Goal: Task Accomplishment & Management: Complete application form

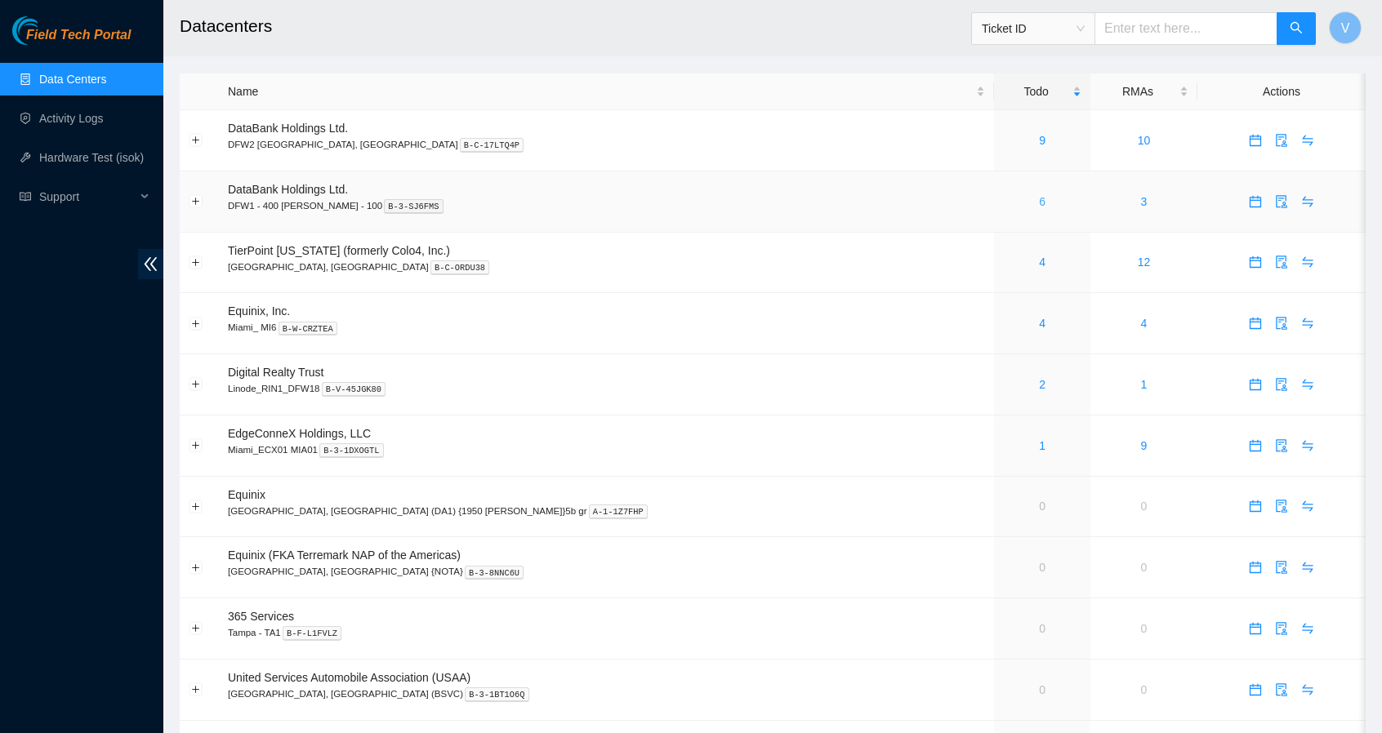
click at [1039, 203] on link "6" at bounding box center [1042, 201] width 7 height 13
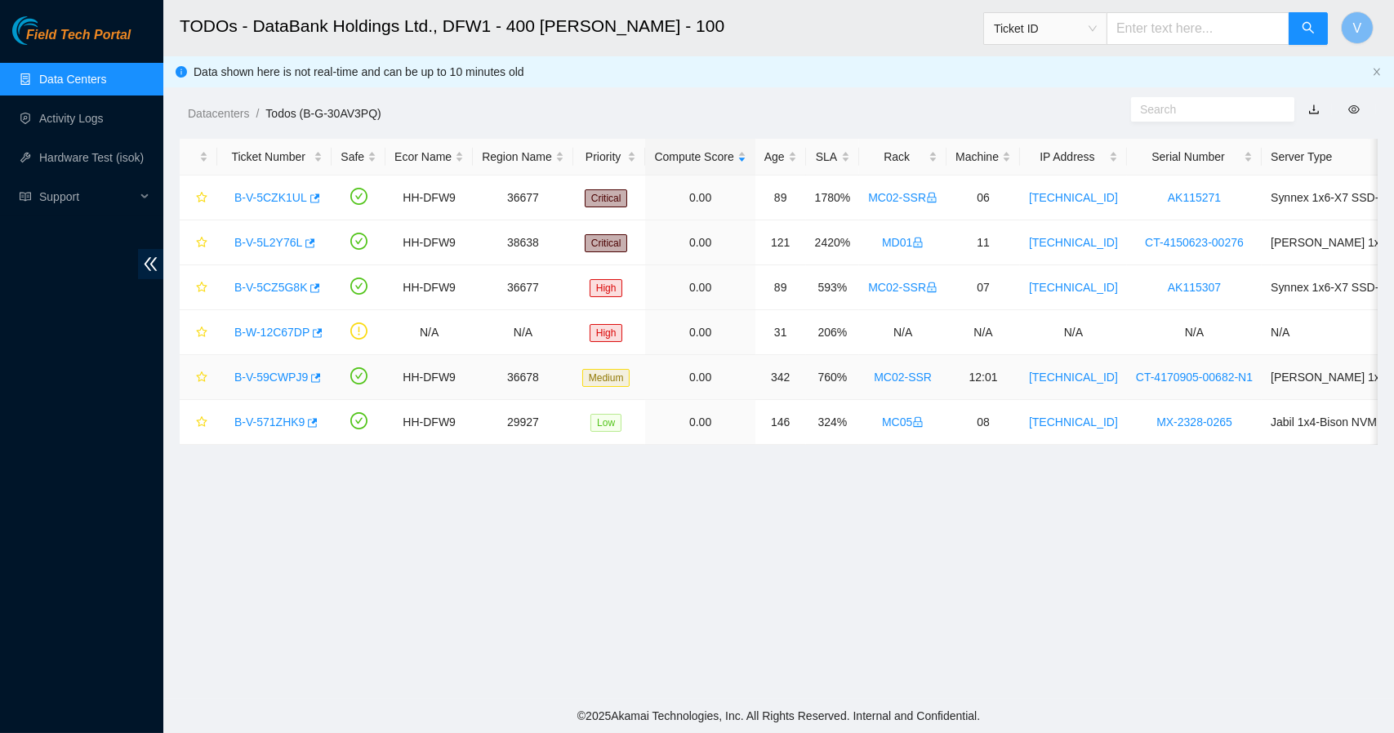
click at [293, 378] on link "B-V-59CWPJ9" at bounding box center [270, 377] width 73 height 13
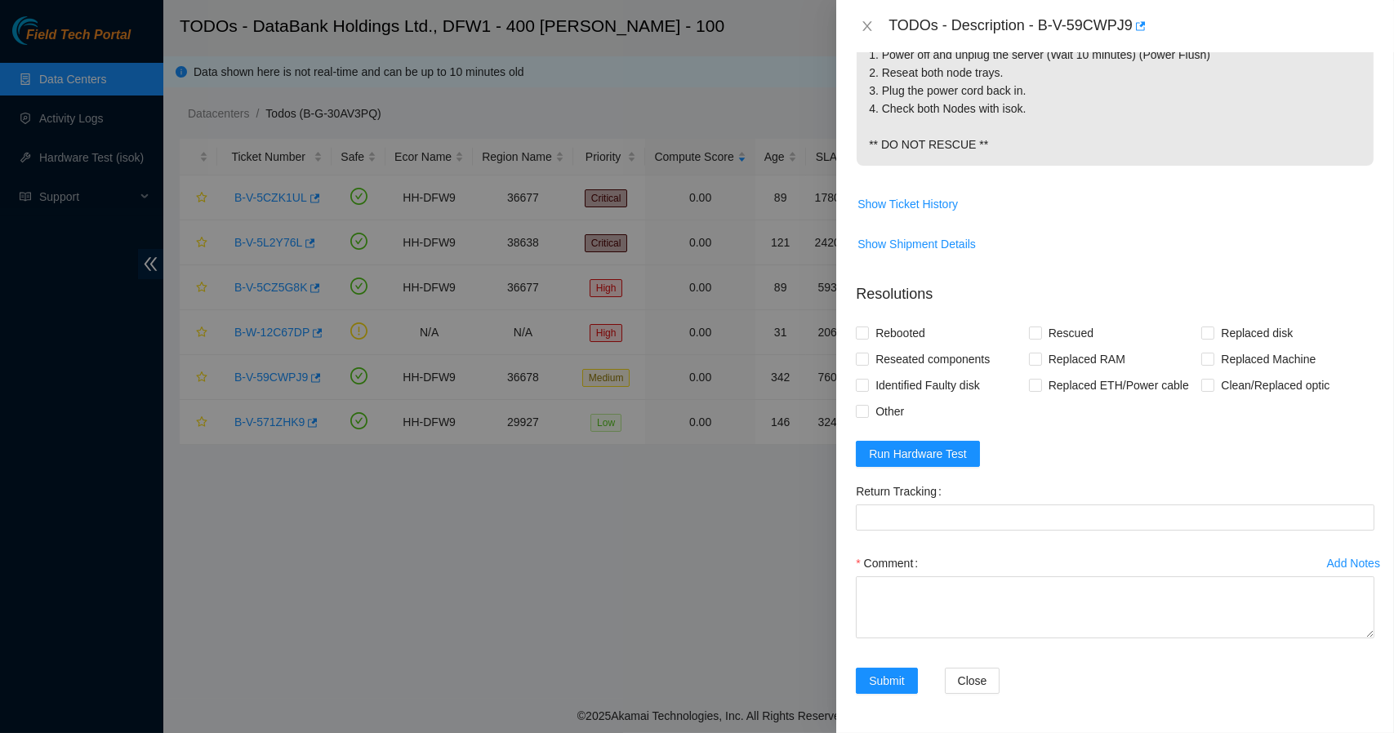
scroll to position [411, 0]
click at [862, 332] on input "Rebooted" at bounding box center [861, 332] width 11 height 11
checkbox input "true"
click at [1036, 333] on input "Rescued" at bounding box center [1034, 332] width 11 height 11
checkbox input "true"
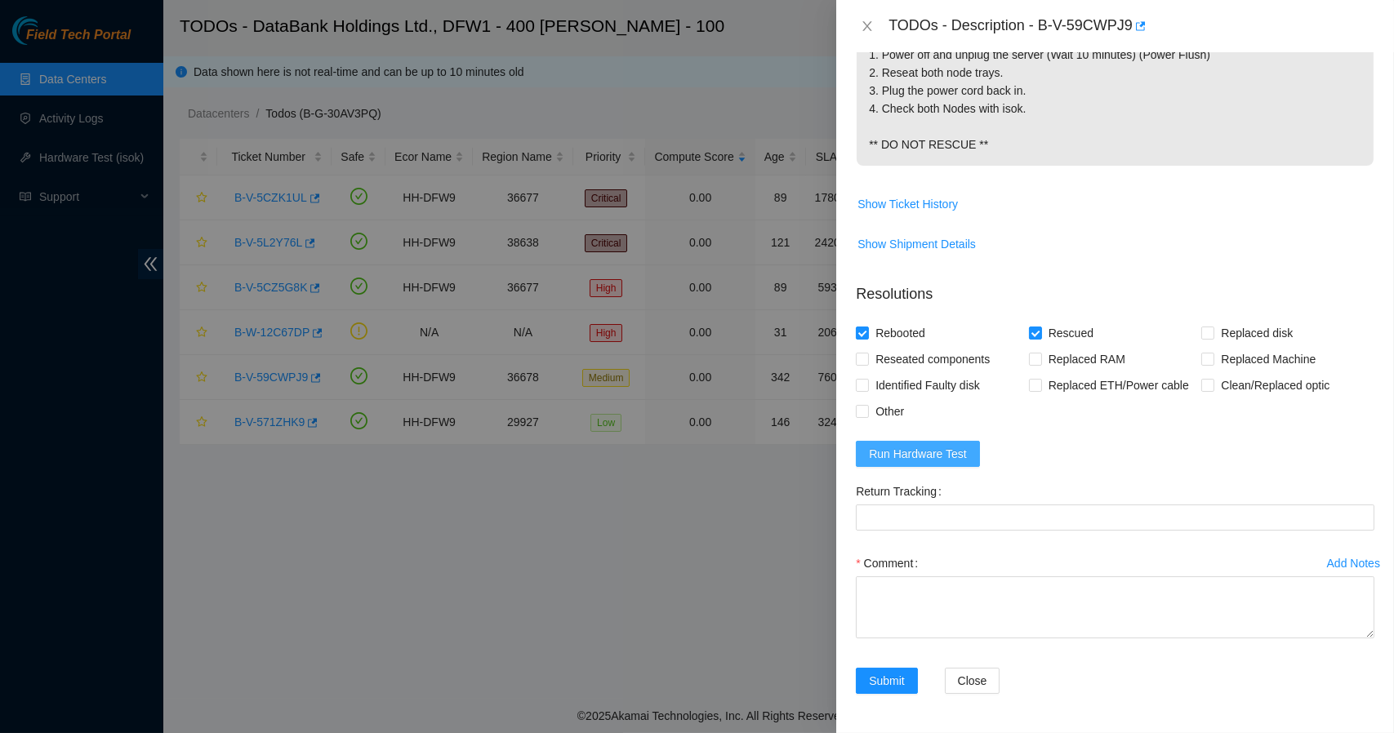
click at [958, 455] on span "Run Hardware Test" at bounding box center [918, 454] width 98 height 18
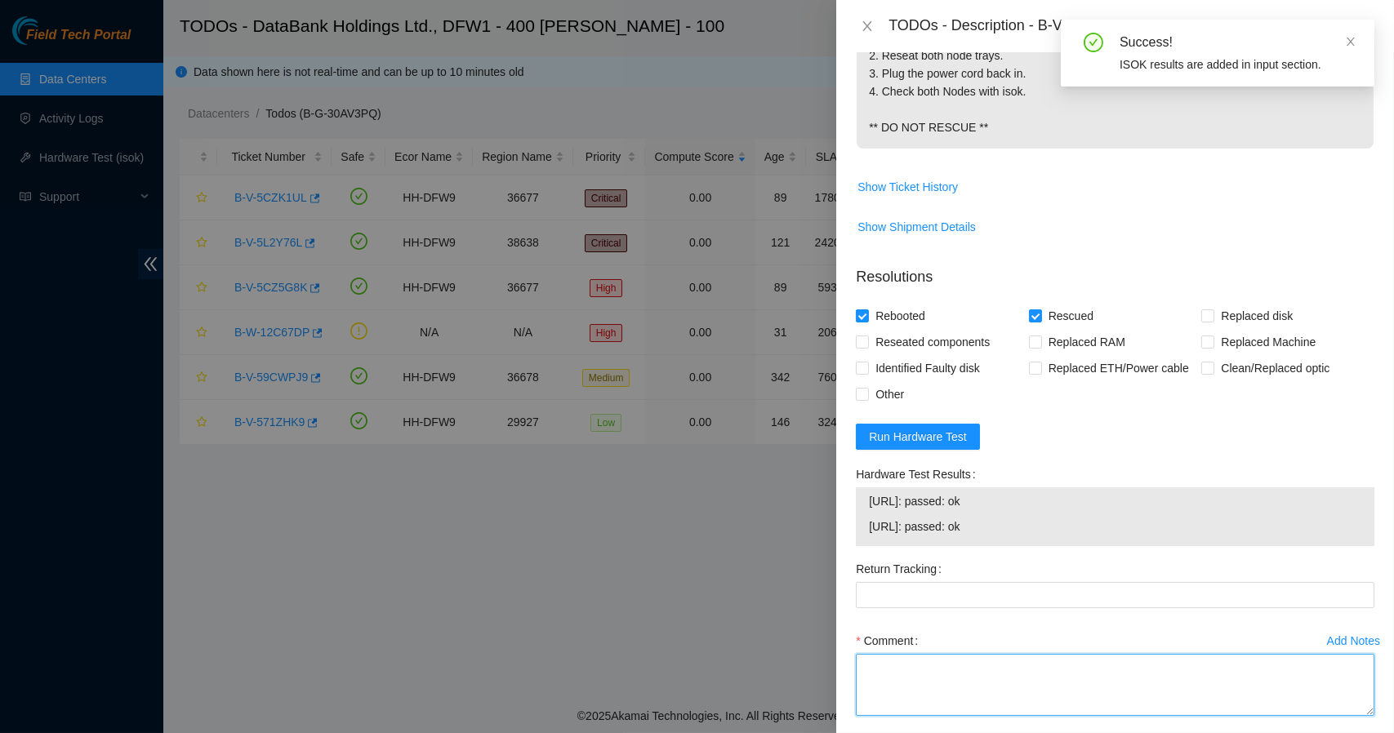
click at [944, 697] on textarea "Comment" at bounding box center [1115, 685] width 519 height 62
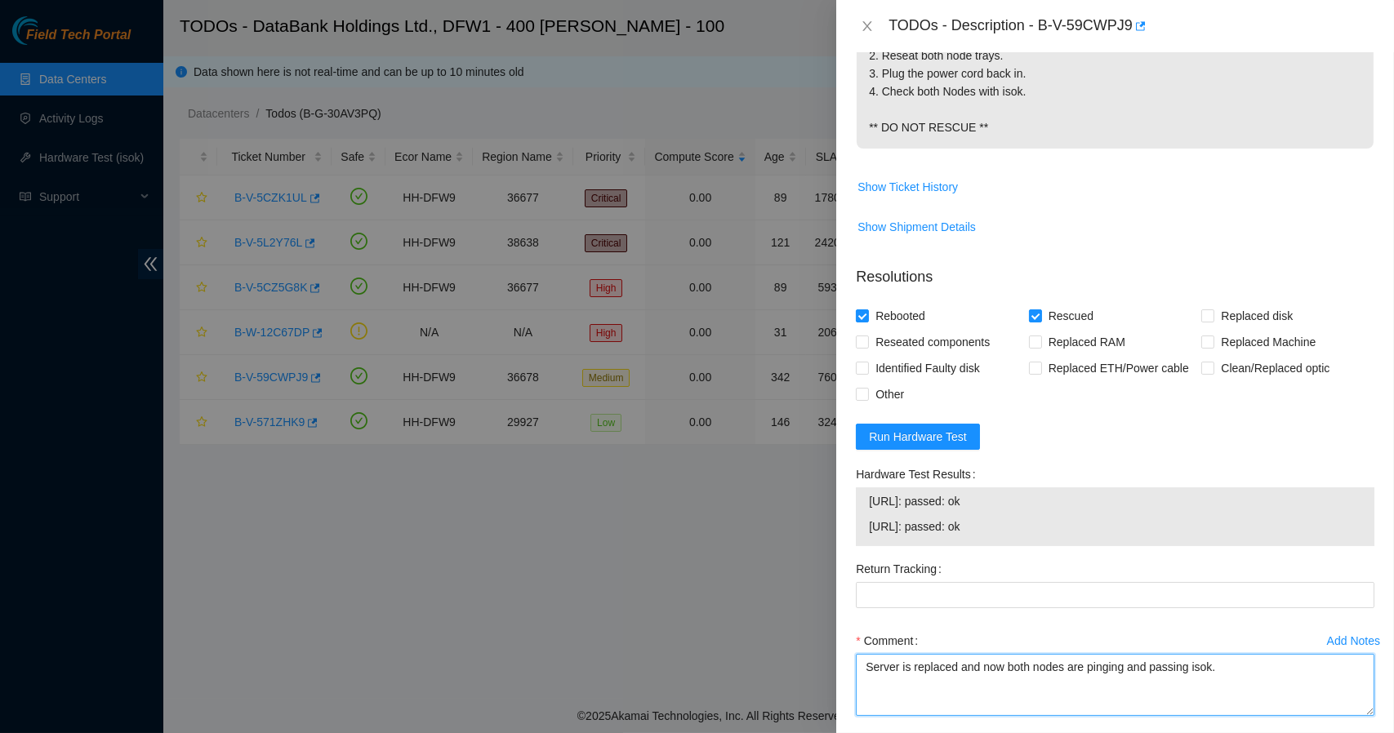
type textarea "Server is replaced and now both nodes are pinging and passing isok."
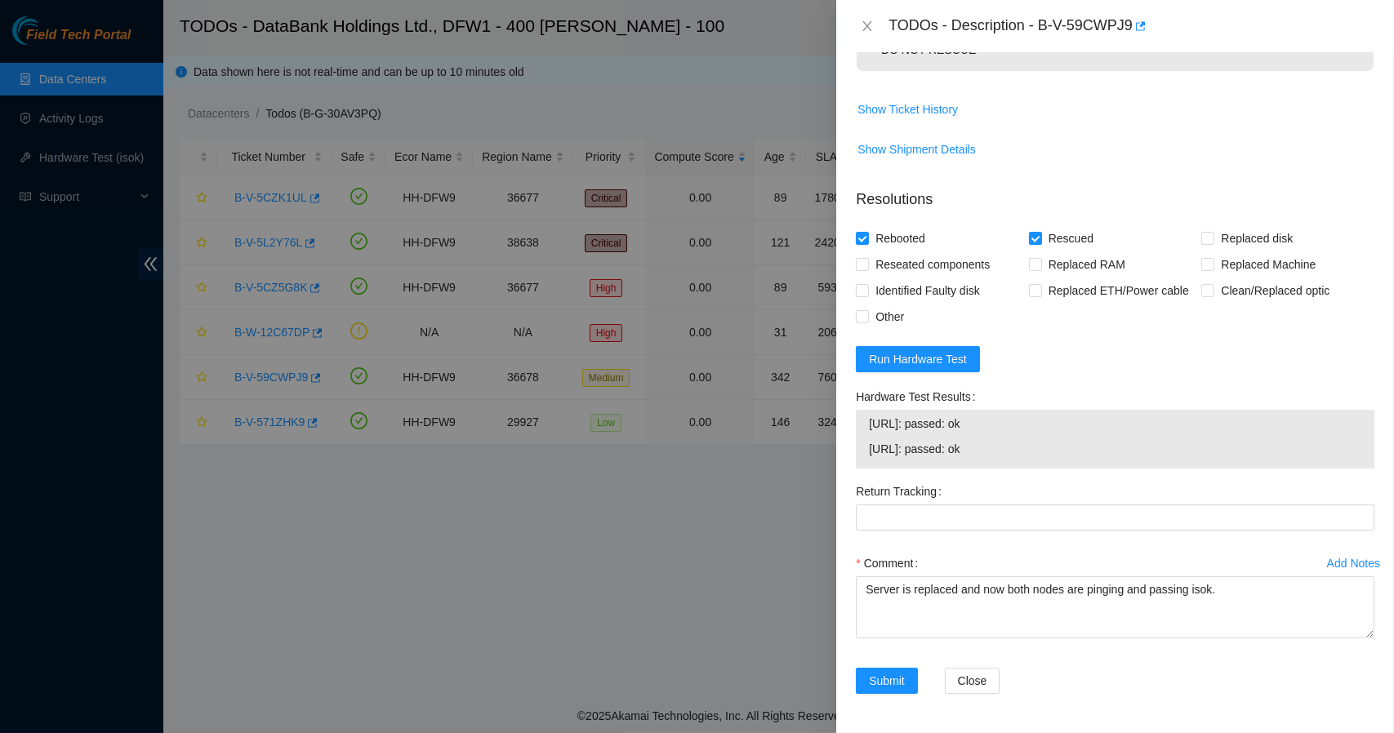
scroll to position [506, 0]
click at [889, 673] on span "Submit" at bounding box center [887, 681] width 36 height 18
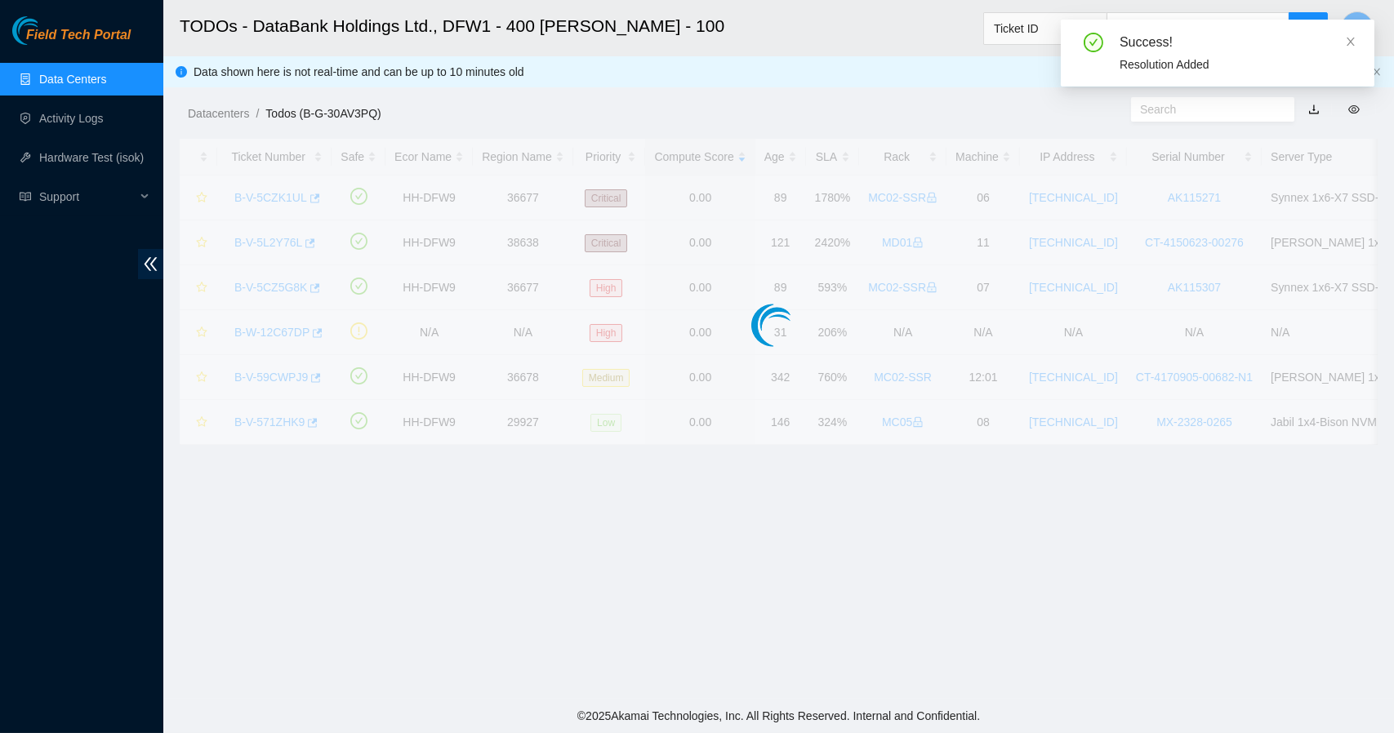
scroll to position [344, 0]
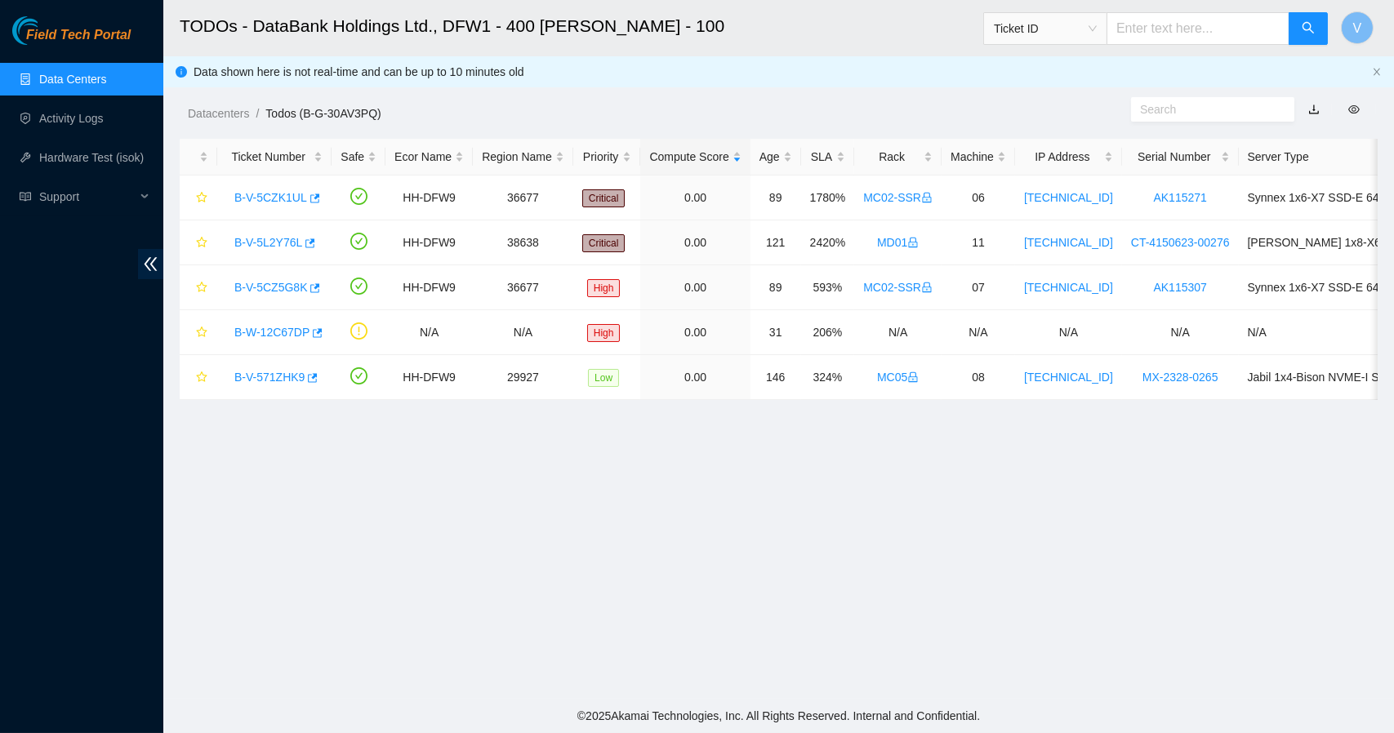
drag, startPoint x: 898, startPoint y: 202, endPoint x: 702, endPoint y: 479, distance: 339.9
click at [702, 479] on main "TODOs - DataBank Holdings Ltd., DFW1 - 400 [PERSON_NAME] - 100 Ticket ID V Data…" at bounding box center [778, 349] width 1231 height 699
click at [1047, 192] on link "[TECHNICAL_ID]" at bounding box center [1068, 197] width 89 height 13
drag, startPoint x: 1092, startPoint y: 198, endPoint x: 1015, endPoint y: 193, distance: 77.0
click at [1015, 193] on td "[TECHNICAL_ID]" at bounding box center [1068, 198] width 107 height 45
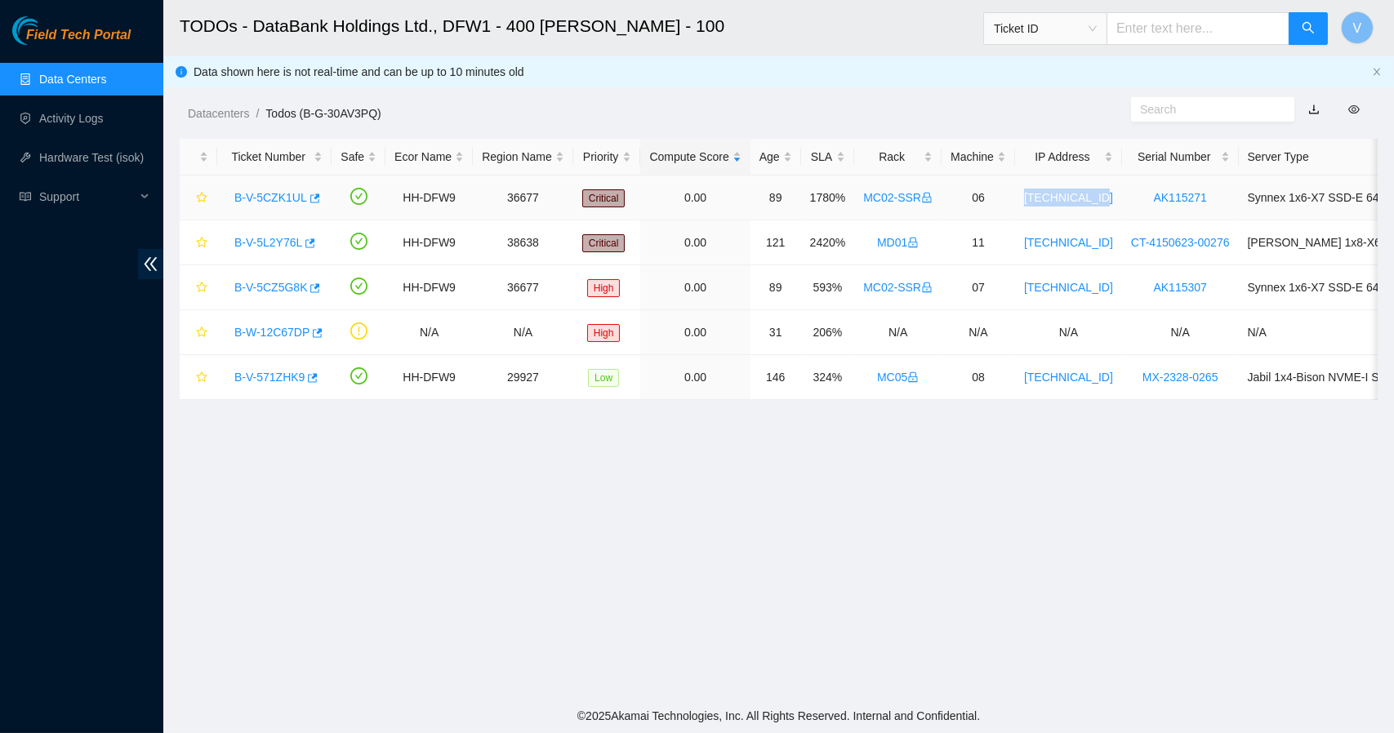
copy link "[TECHNICAL_ID]"
click at [287, 197] on link "B-V-5CZK1UL" at bounding box center [270, 197] width 73 height 13
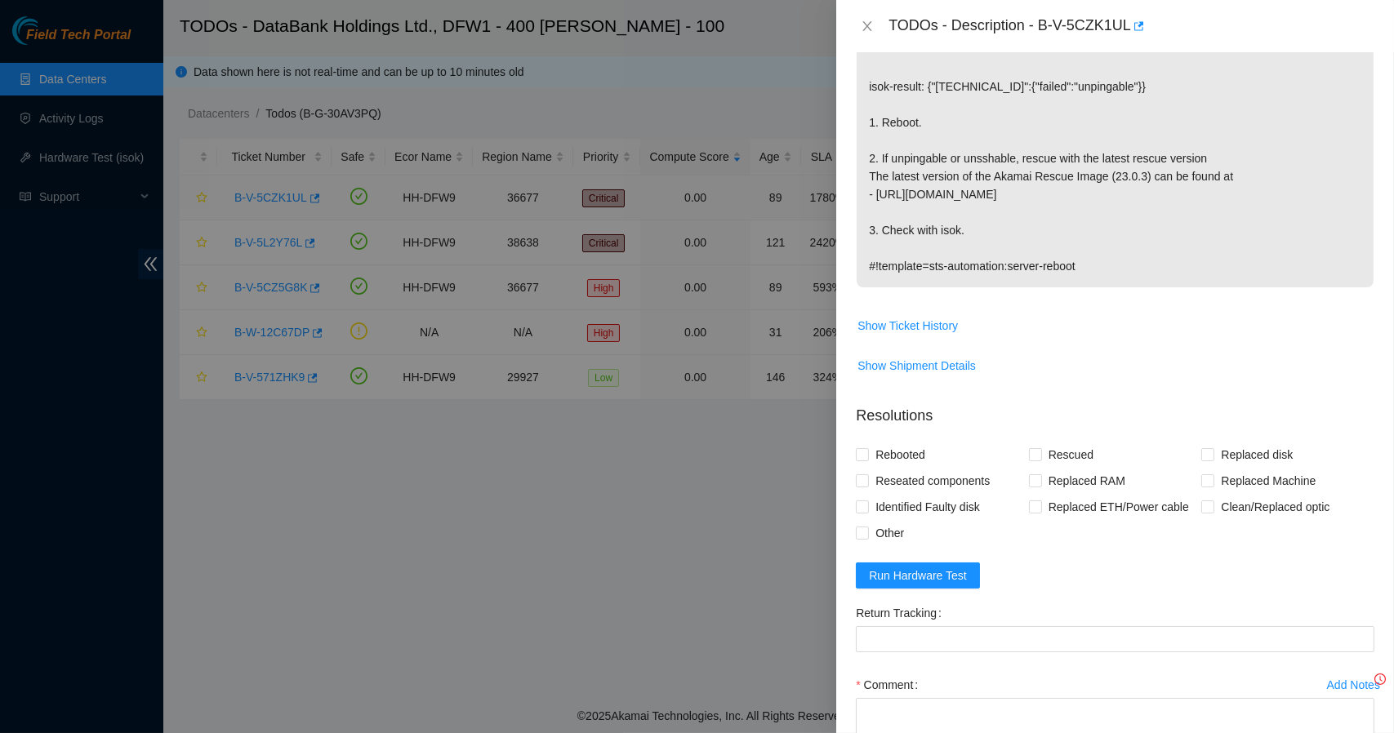
scroll to position [464, 0]
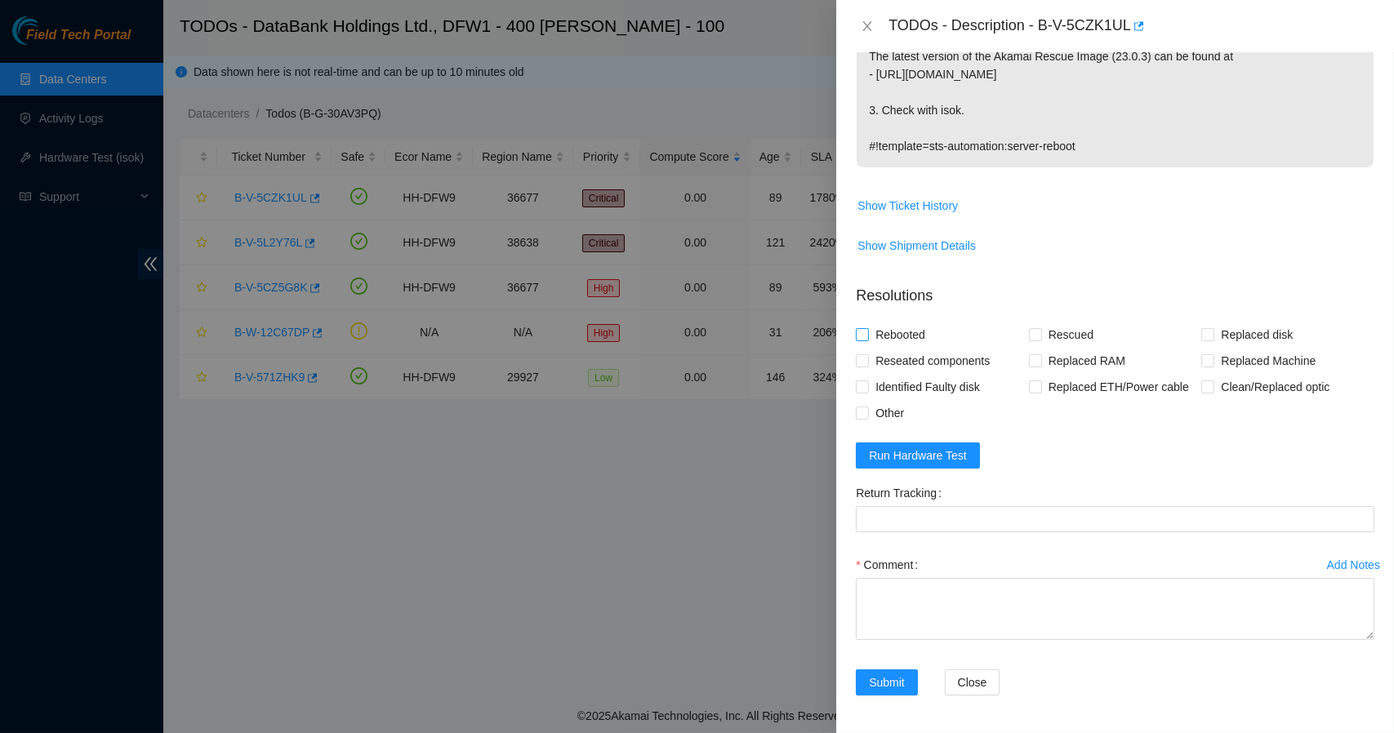
click at [860, 332] on input "Rebooted" at bounding box center [861, 333] width 11 height 11
checkbox input "true"
click at [1030, 331] on input "Rescued" at bounding box center [1034, 333] width 11 height 11
checkbox input "true"
click at [941, 448] on span "Run Hardware Test" at bounding box center [918, 456] width 98 height 18
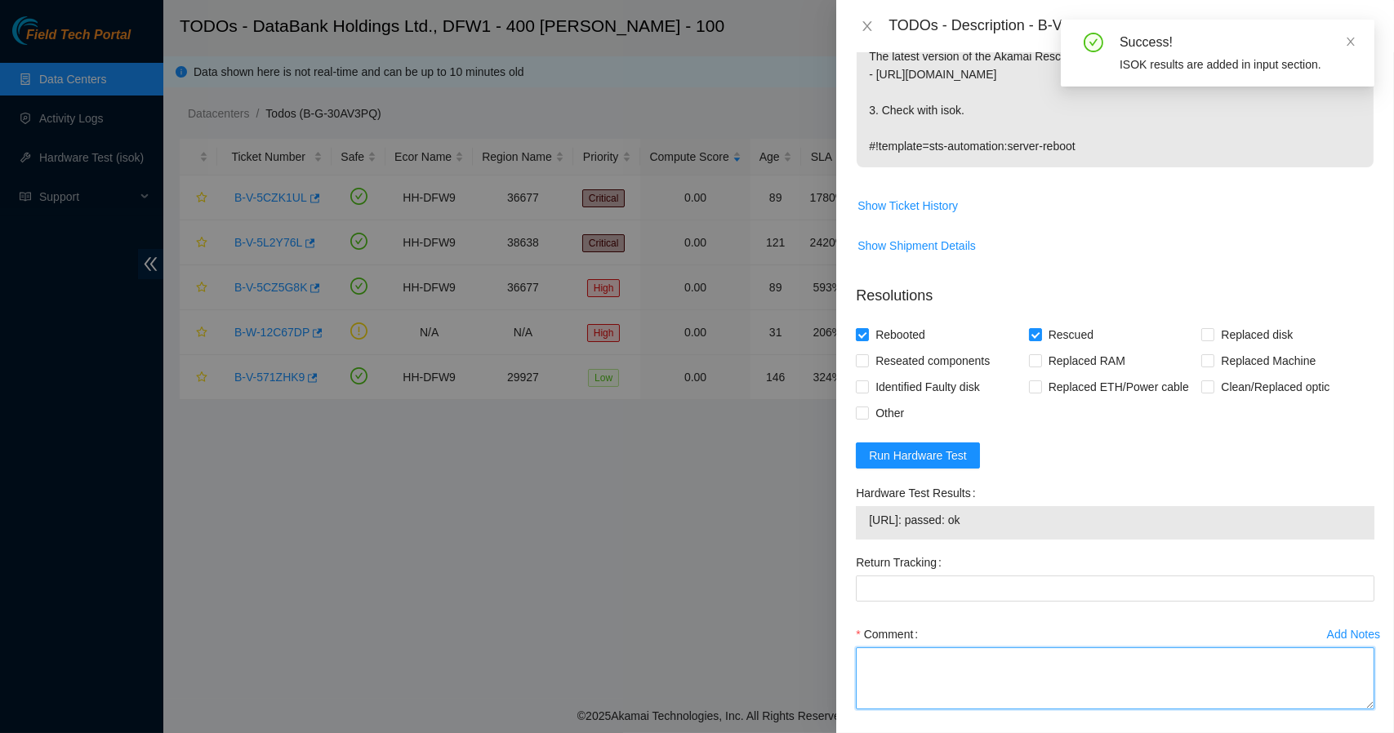
click at [901, 679] on textarea "Comment" at bounding box center [1115, 679] width 519 height 62
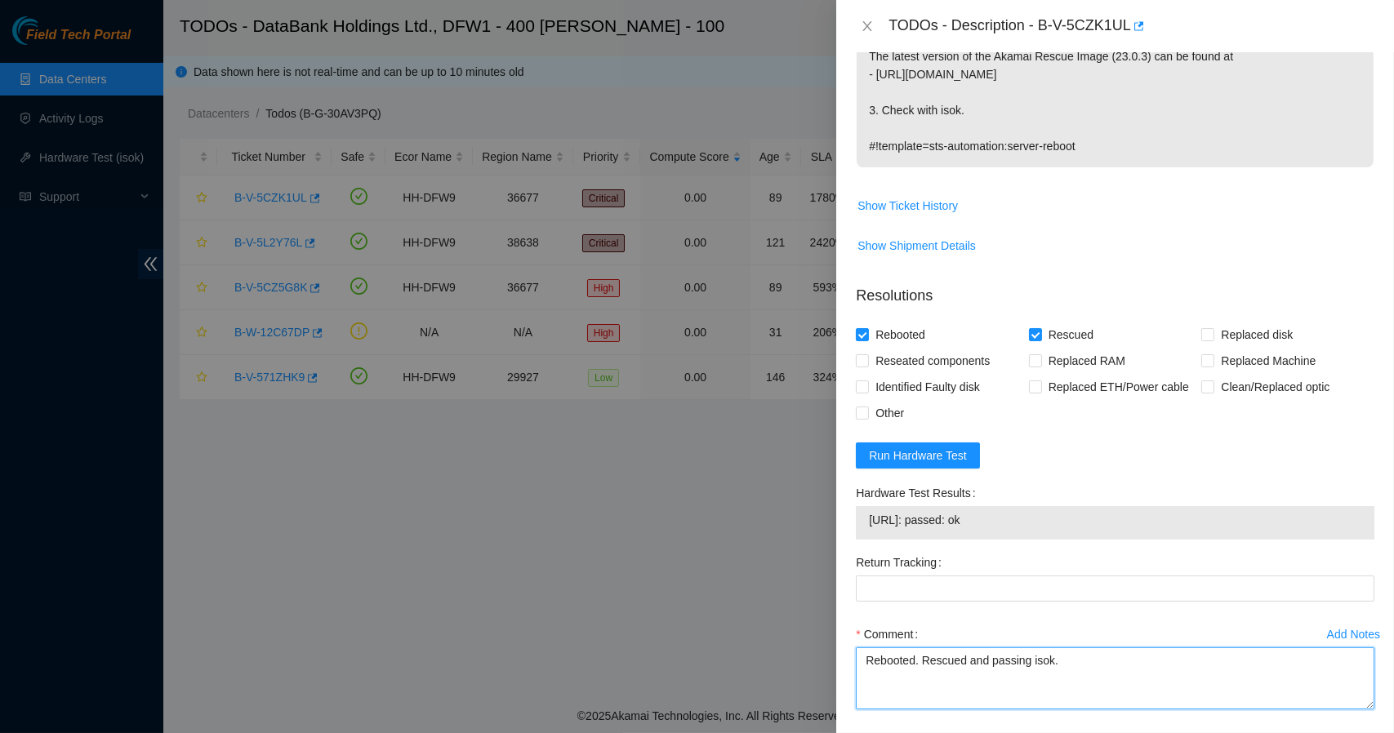
type textarea "Rebooted. Rescued and passing isok."
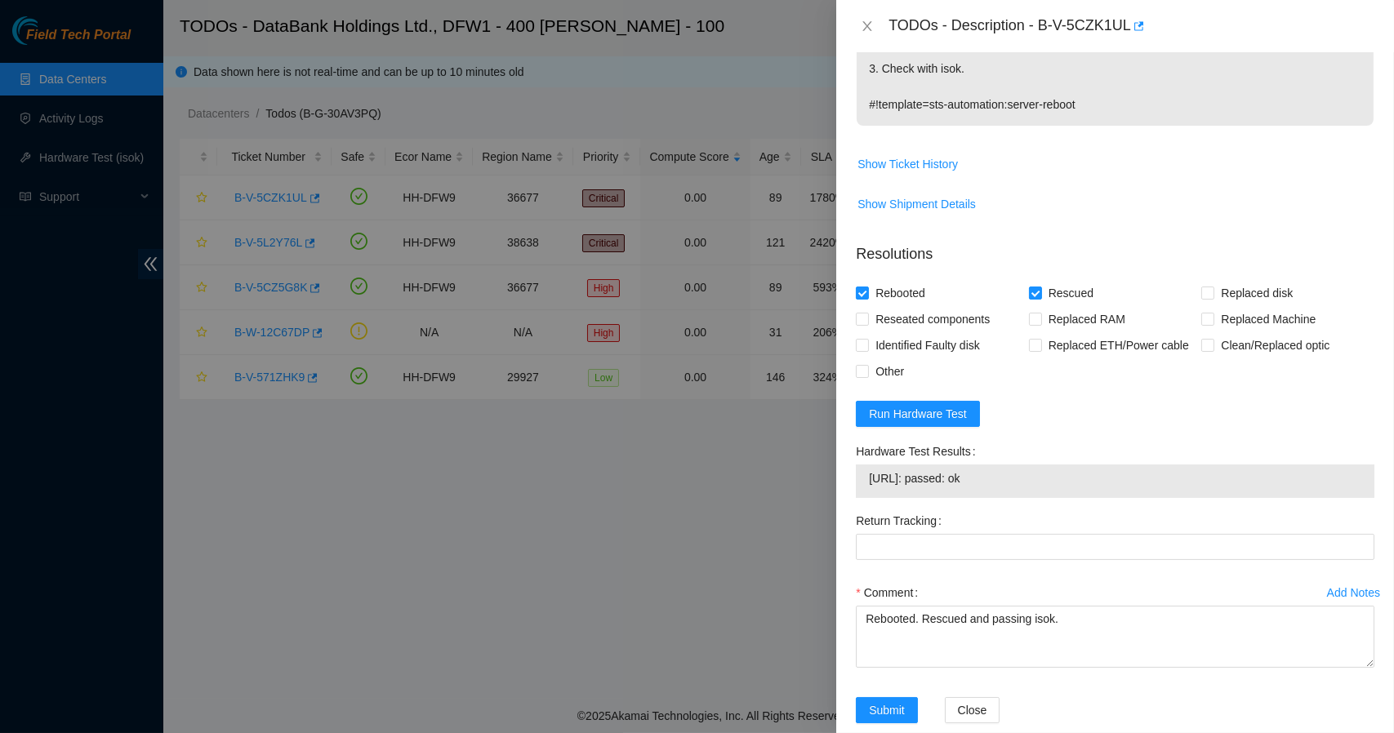
scroll to position [533, 0]
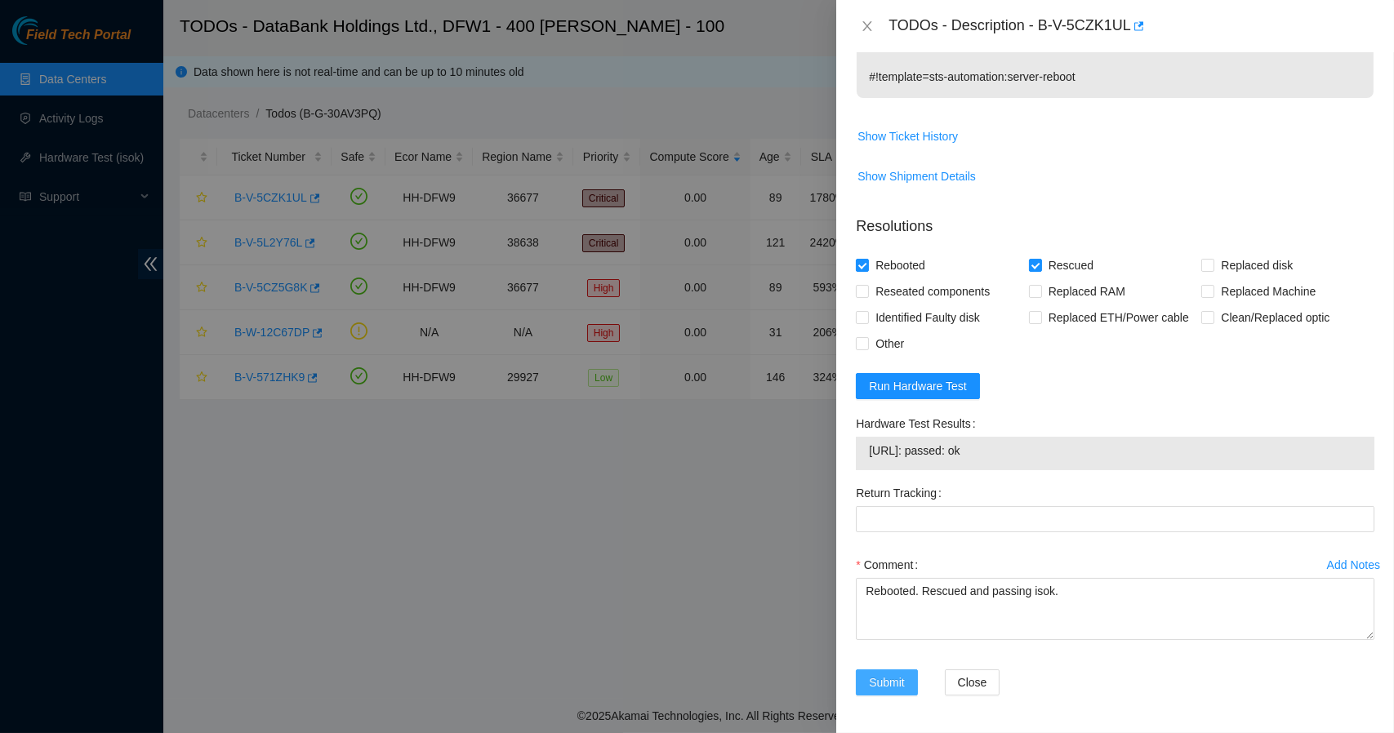
click at [888, 681] on span "Submit" at bounding box center [887, 683] width 36 height 18
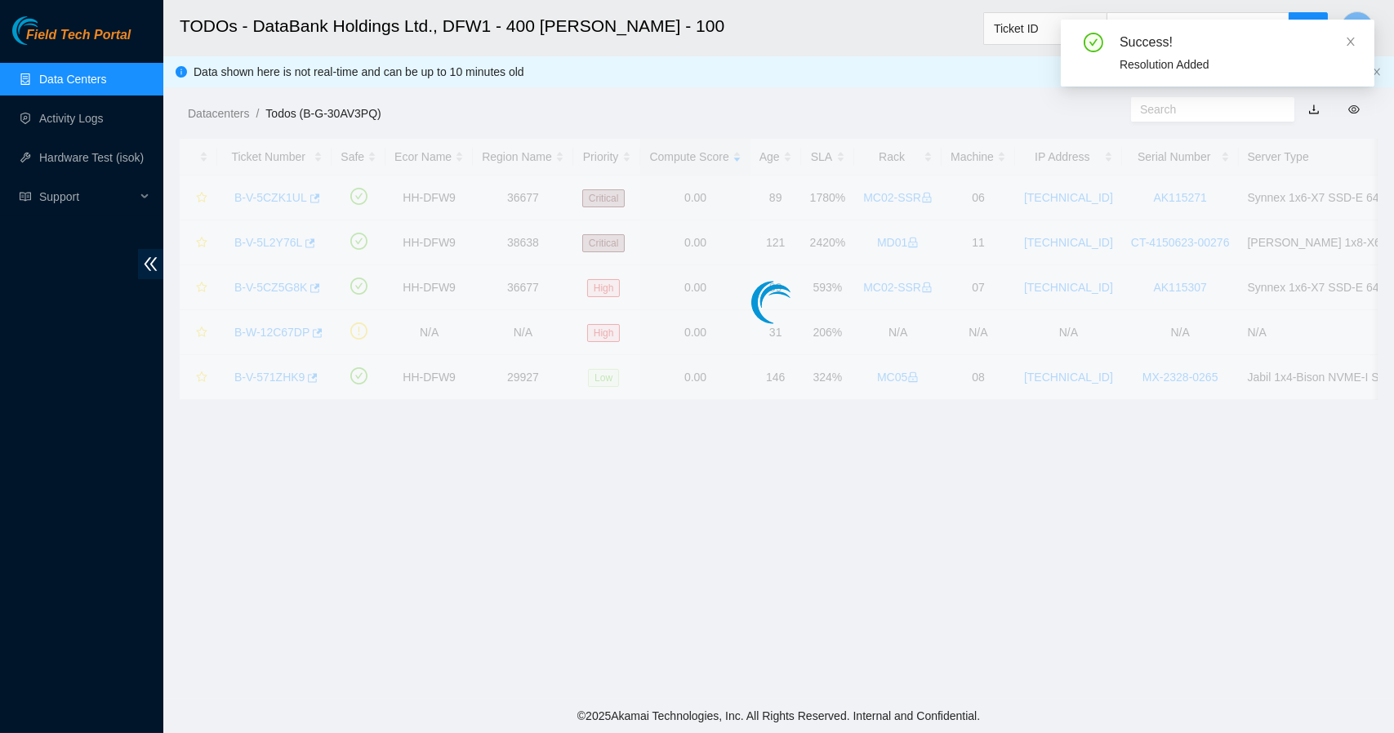
scroll to position [344, 0]
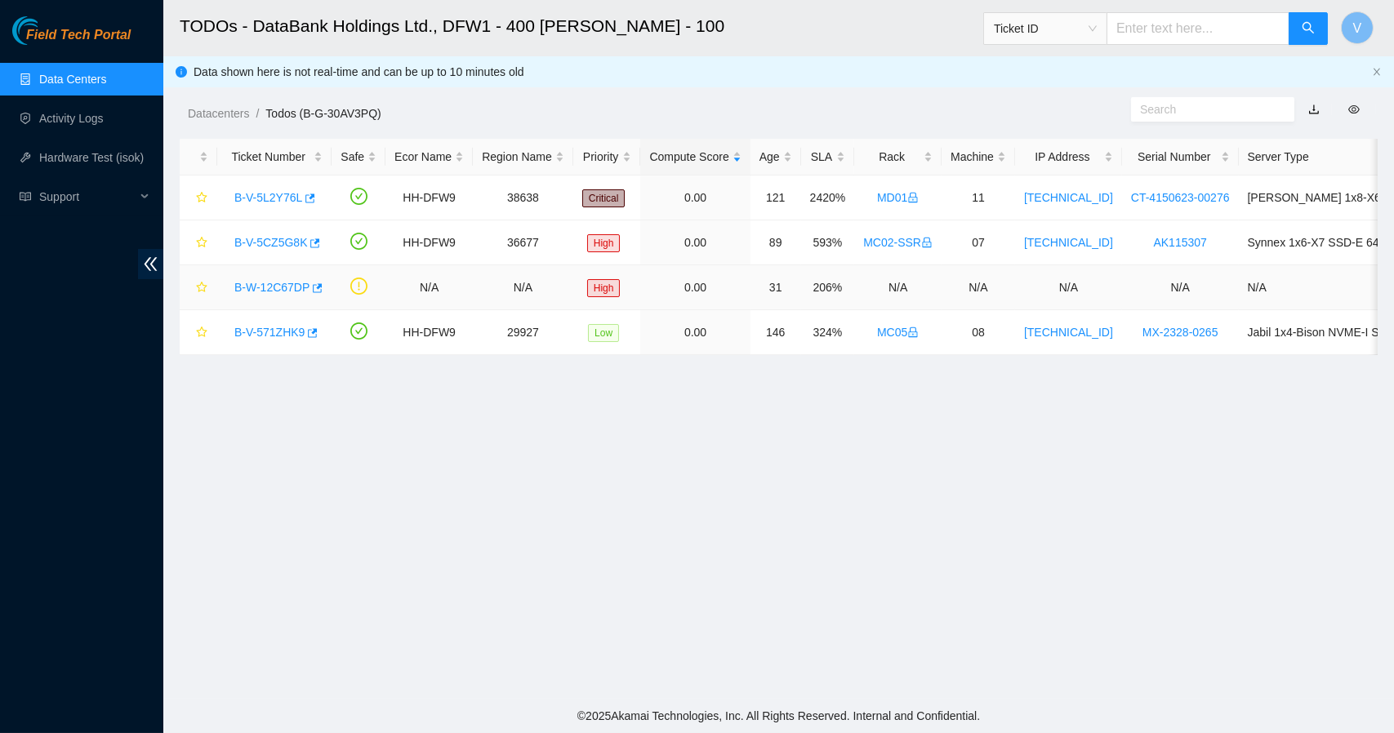
click at [273, 285] on link "B-W-12C67DP" at bounding box center [271, 287] width 75 height 13
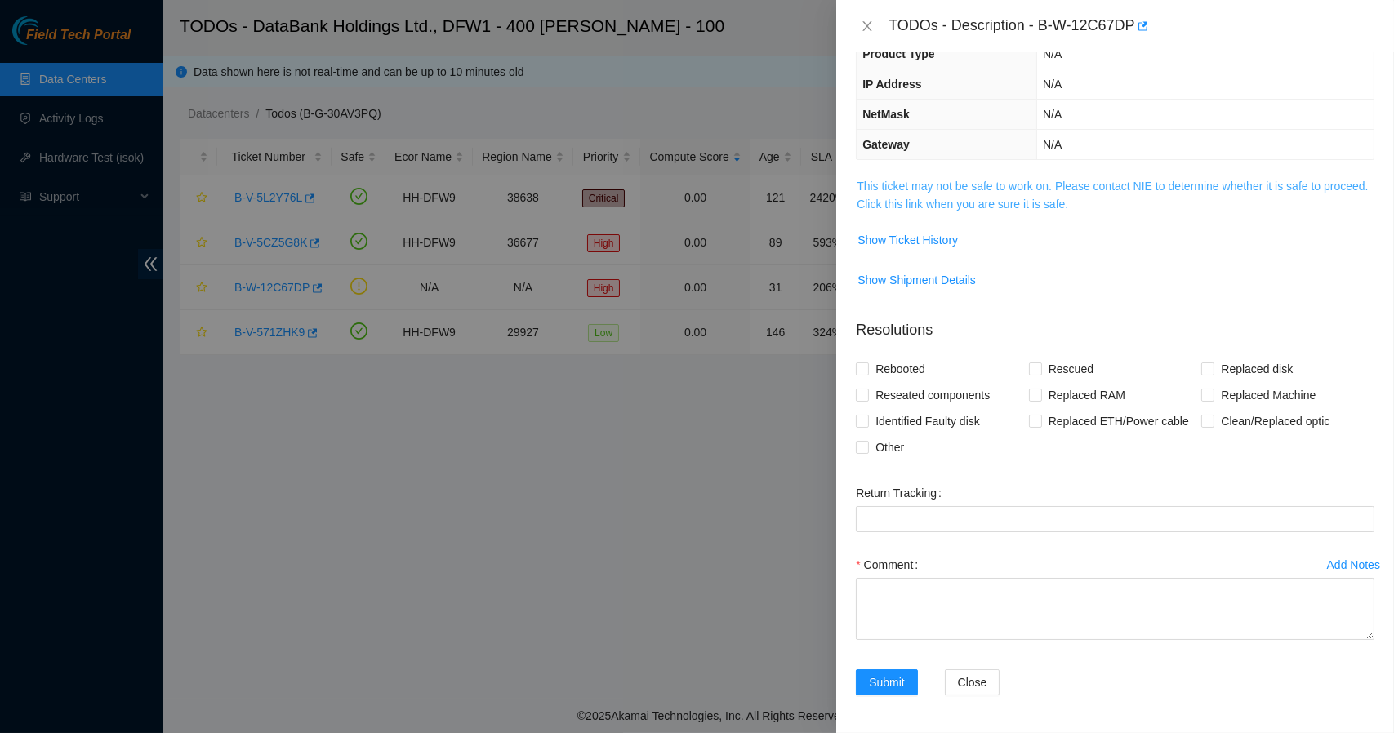
click at [1026, 185] on link "This ticket may not be safe to work on. Please contact NIE to determine whether…" at bounding box center [1112, 195] width 511 height 31
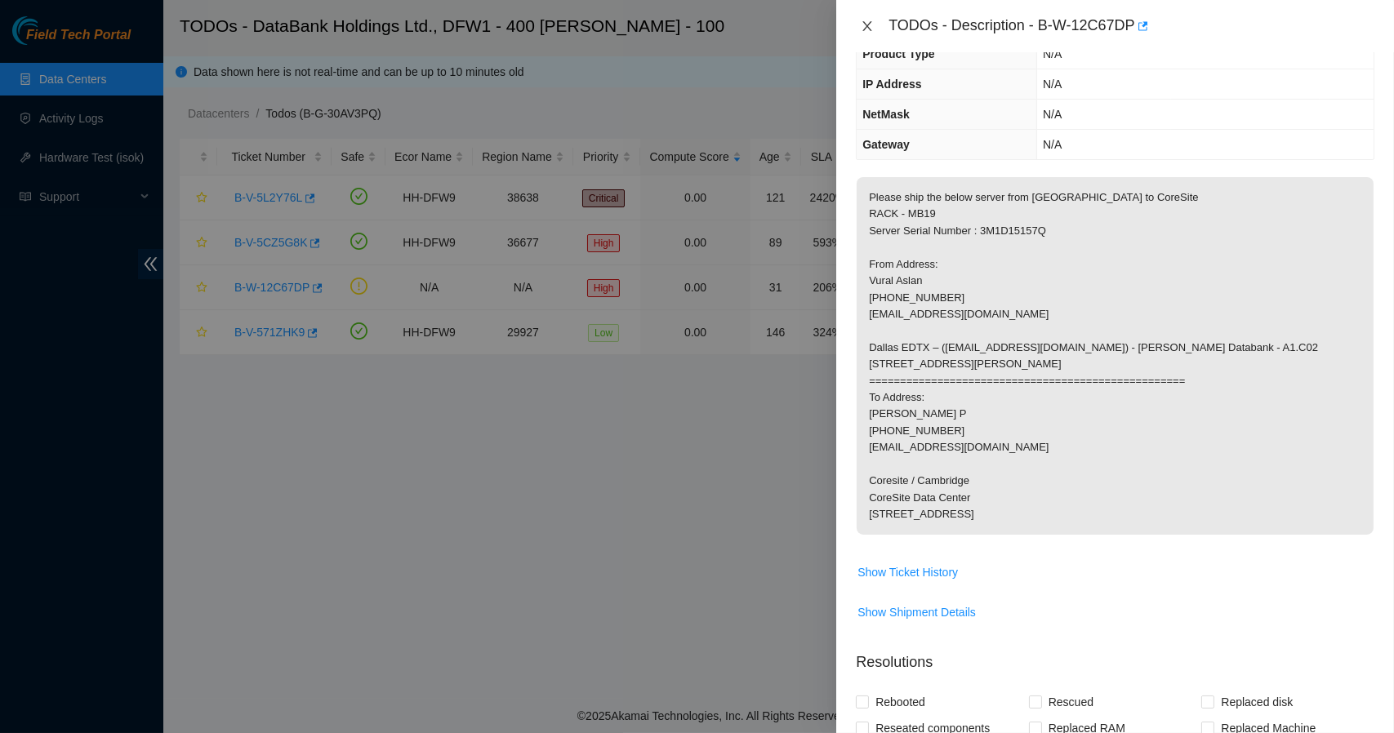
click at [866, 24] on icon "close" at bounding box center [867, 26] width 9 height 10
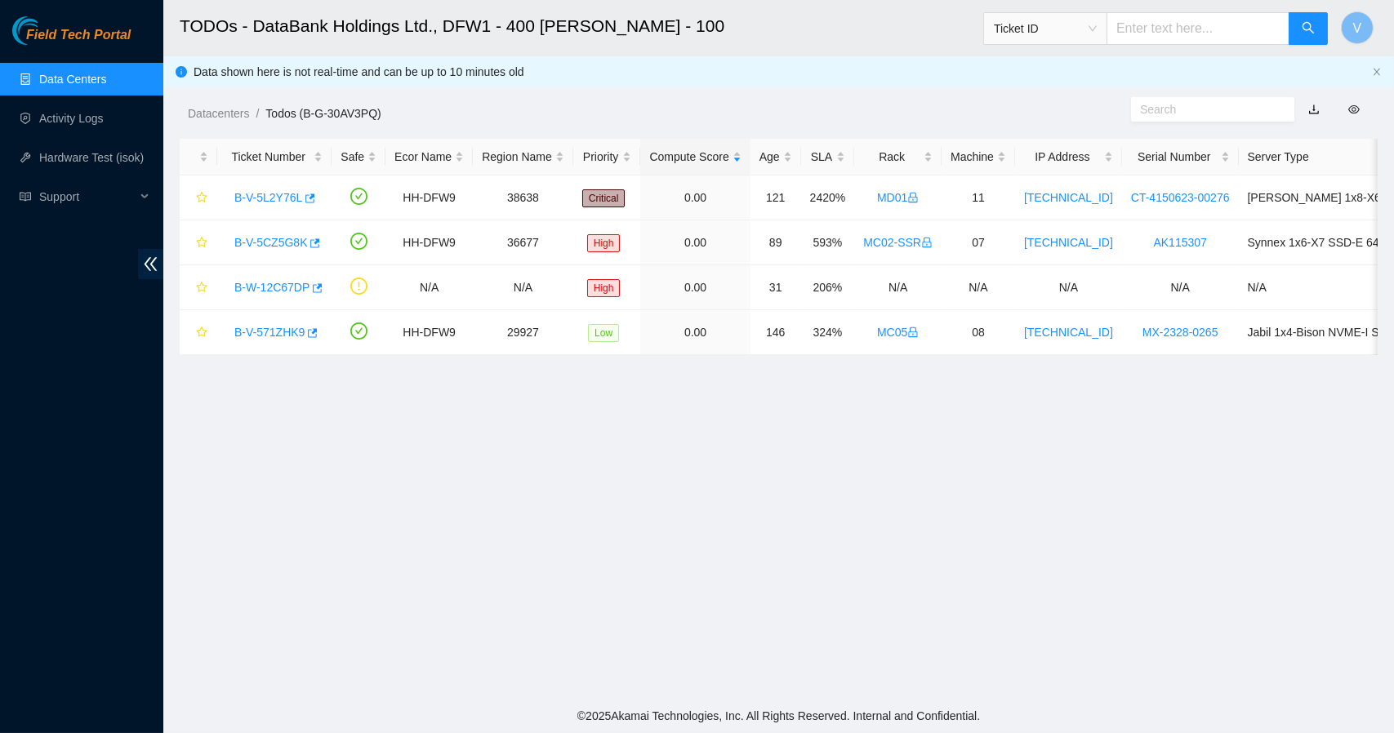
scroll to position [178, 0]
click at [283, 236] on link "B-V-5CZ5G8K" at bounding box center [270, 242] width 73 height 13
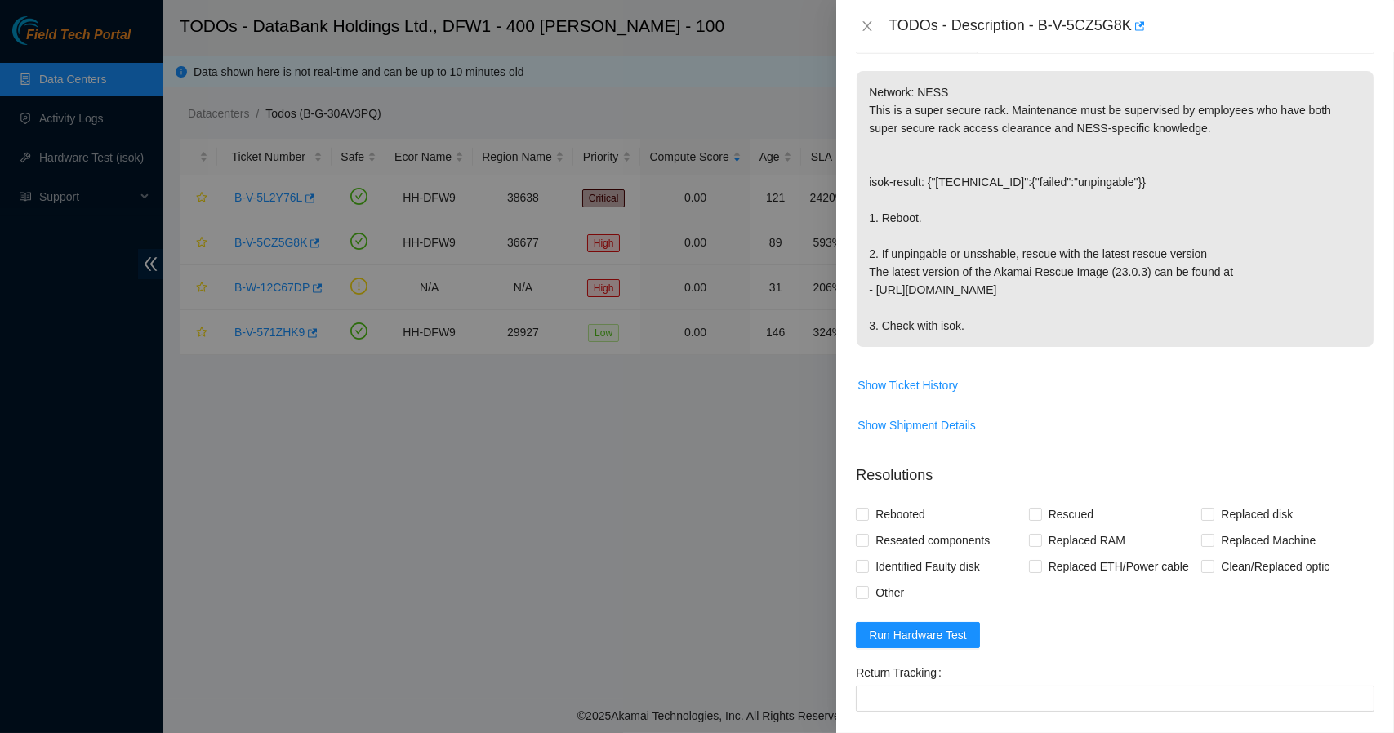
scroll to position [235, 0]
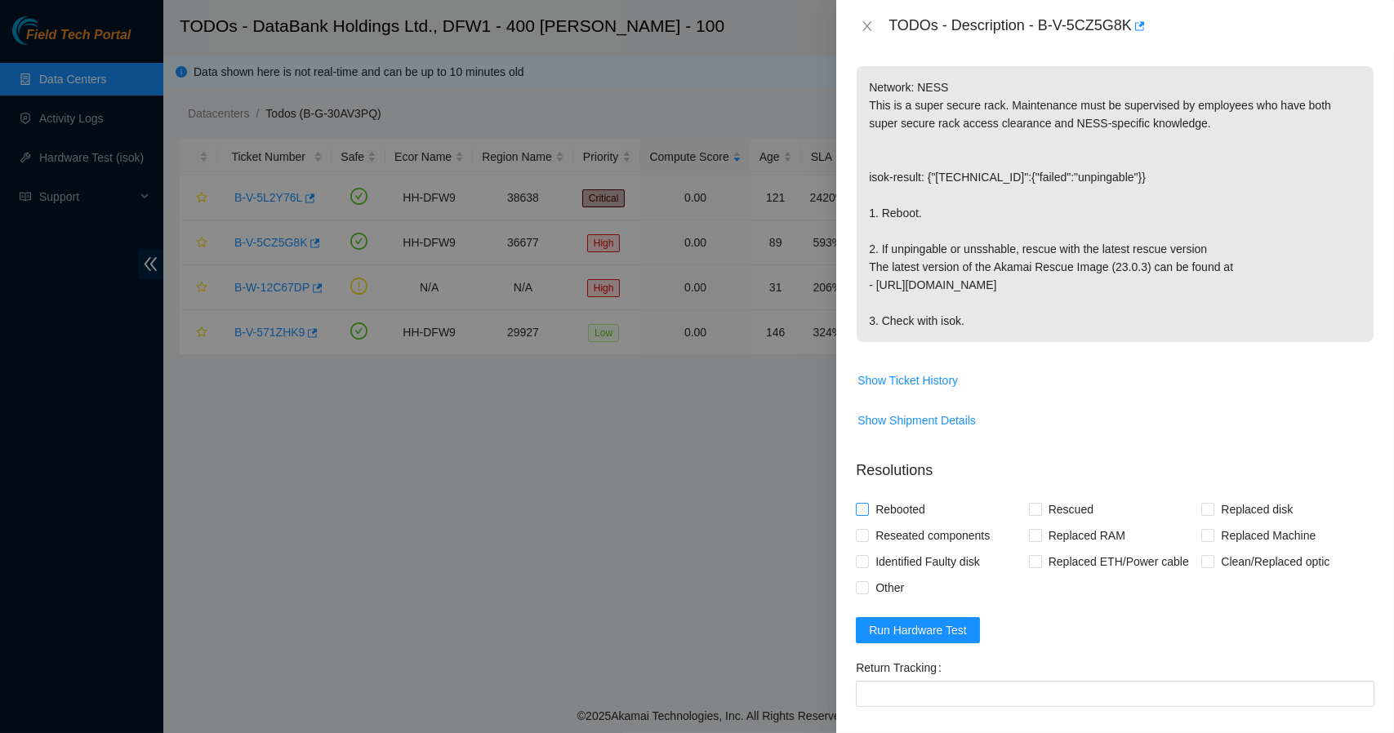
click at [911, 505] on span "Rebooted" at bounding box center [900, 510] width 63 height 26
click at [867, 505] on input "Rebooted" at bounding box center [861, 508] width 11 height 11
checkbox input "true"
click at [1052, 507] on span "Rescued" at bounding box center [1071, 510] width 58 height 26
click at [1040, 507] on input "Rescued" at bounding box center [1034, 508] width 11 height 11
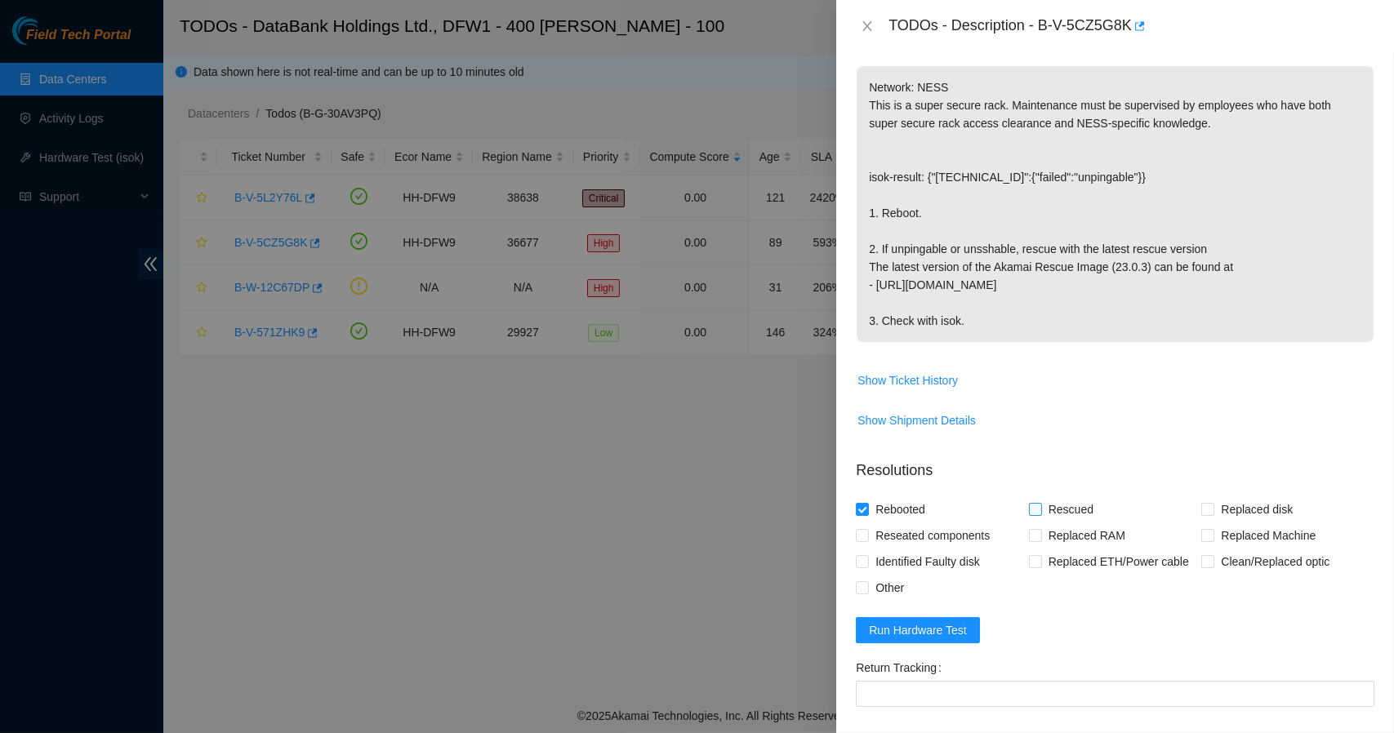
checkbox input "true"
click at [929, 630] on span "Run Hardware Test" at bounding box center [918, 630] width 98 height 18
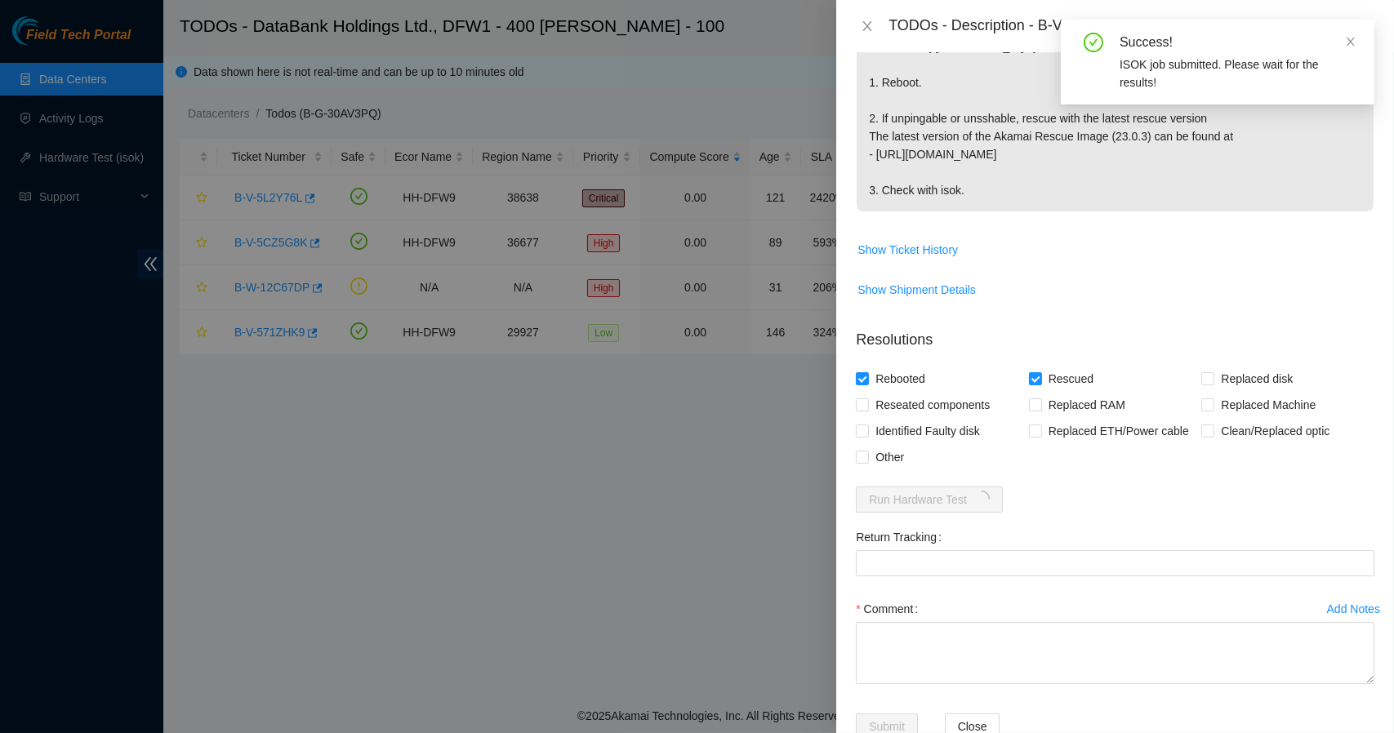
scroll to position [367, 0]
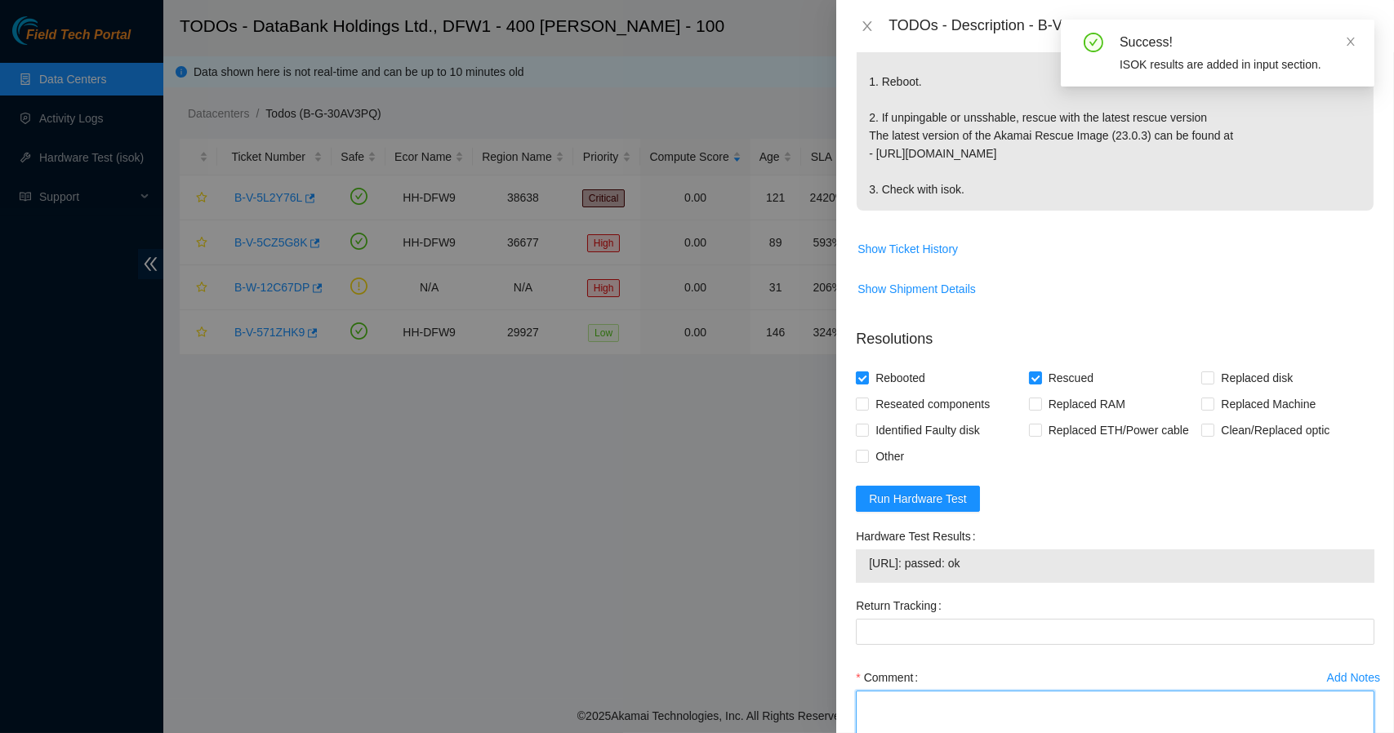
click at [1022, 709] on textarea "Comment" at bounding box center [1115, 722] width 519 height 62
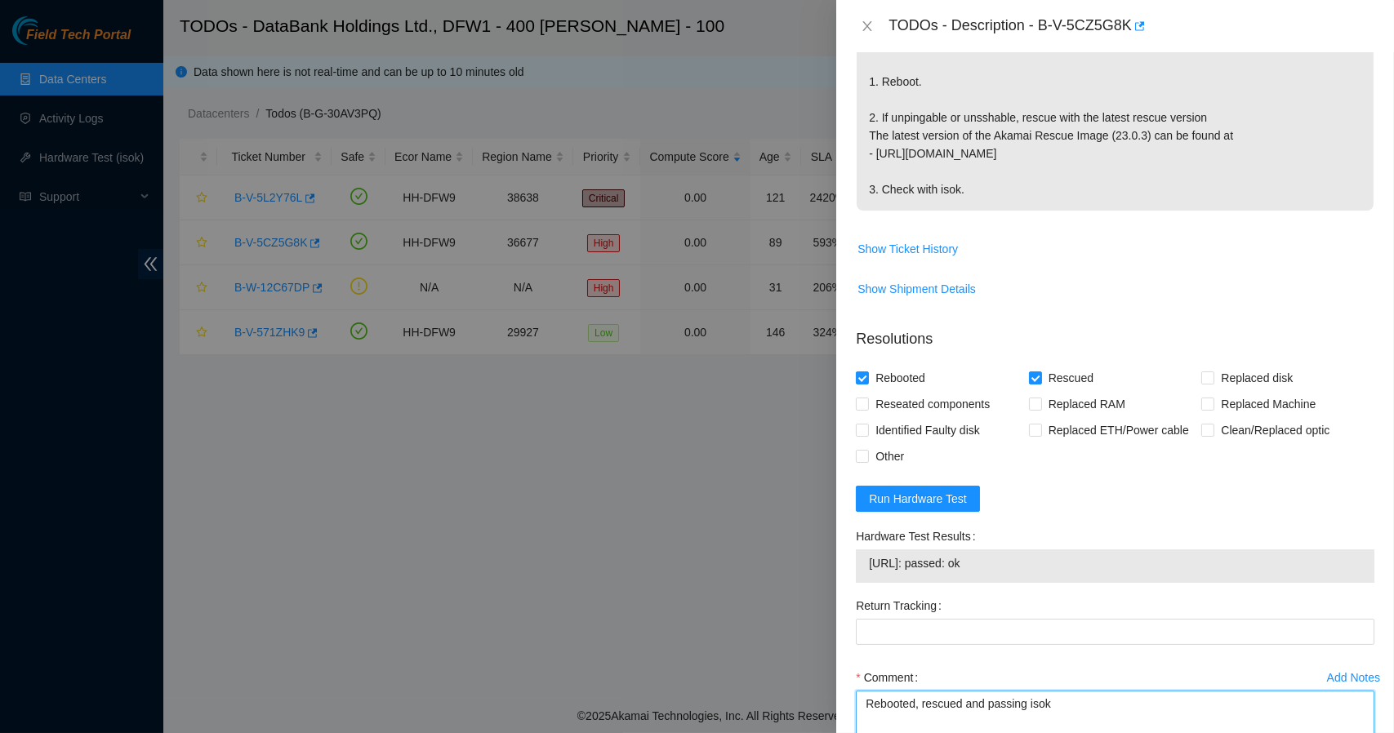
type textarea "Rebooted, rescued and passing isok"
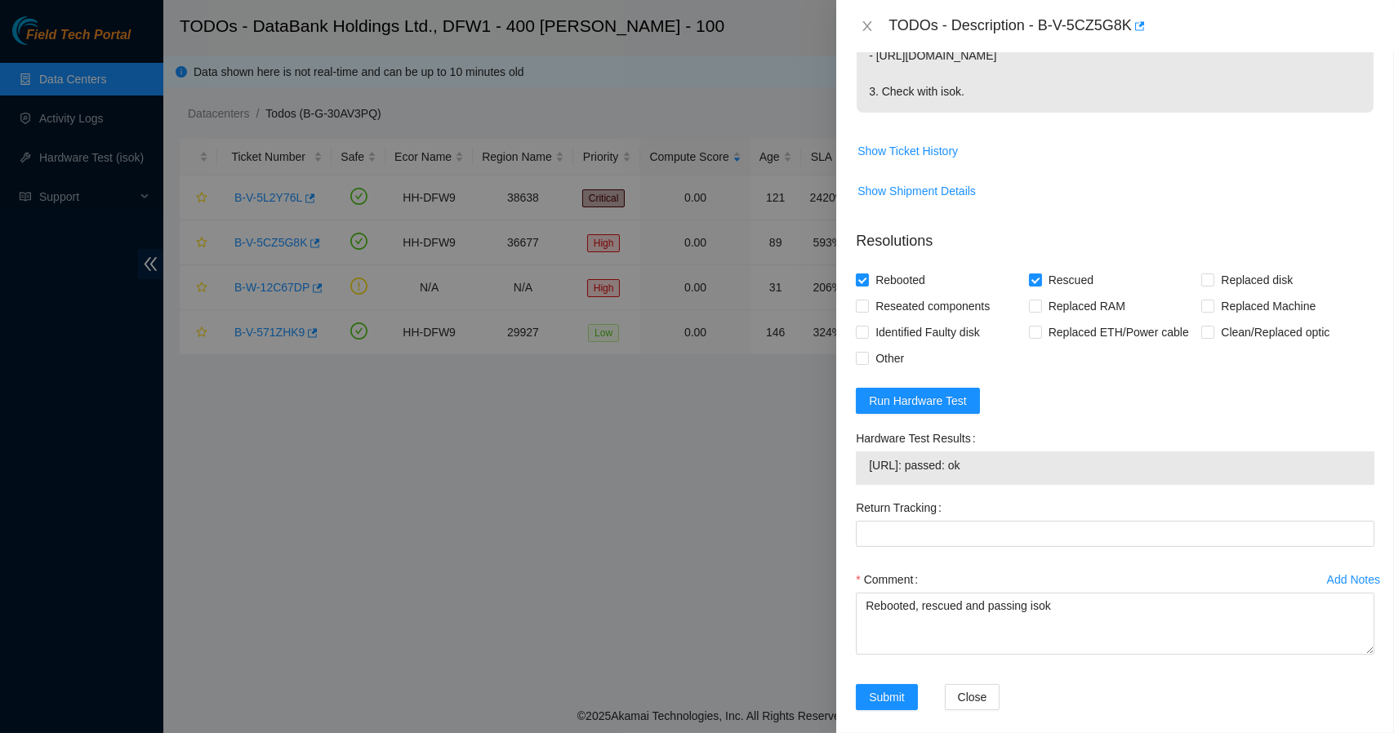
scroll to position [480, 0]
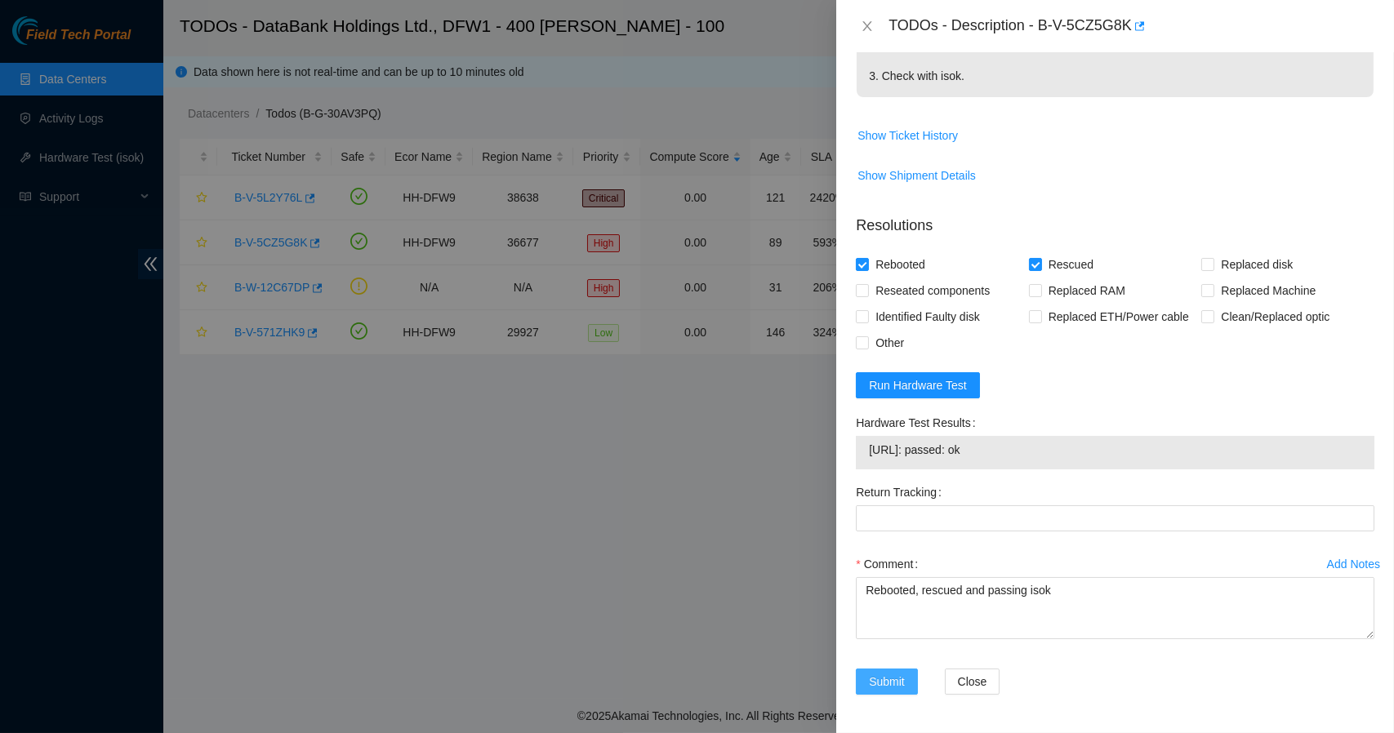
click at [891, 682] on span "Submit" at bounding box center [887, 682] width 36 height 18
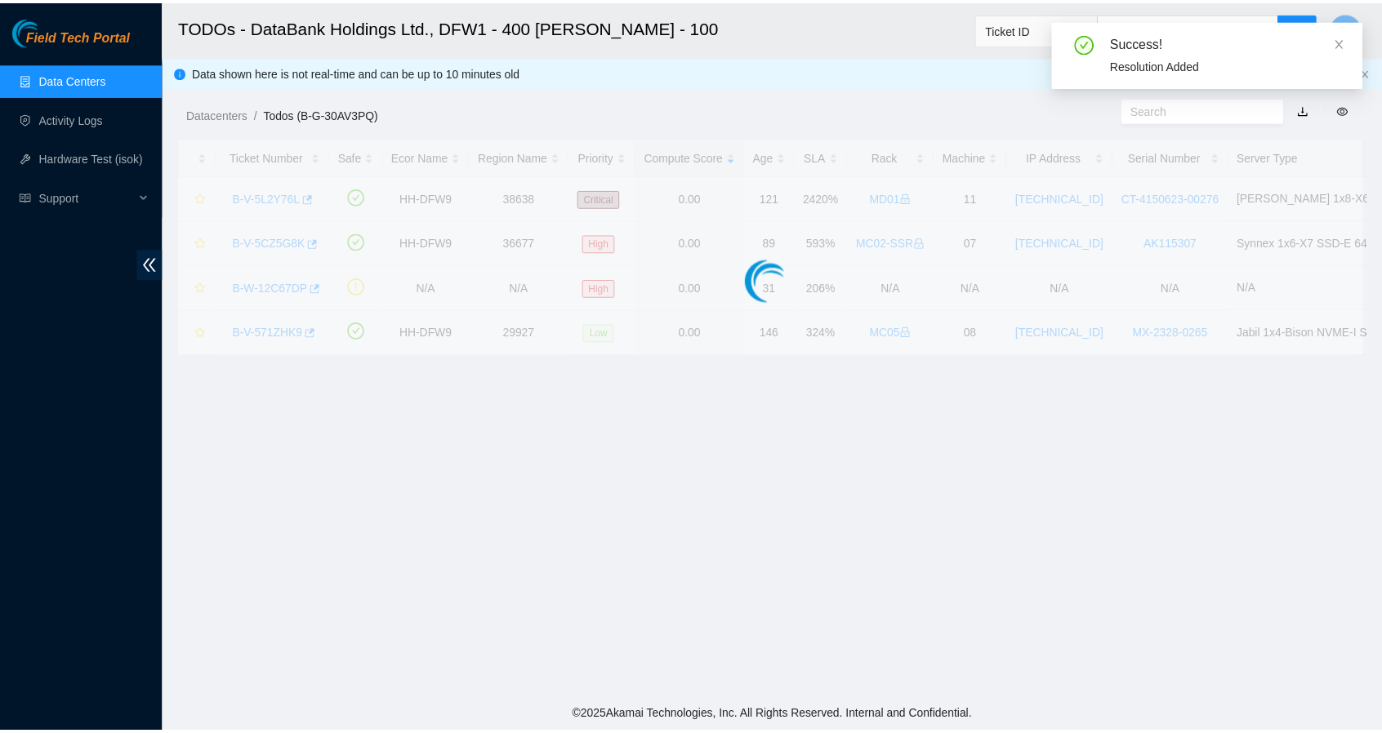
scroll to position [344, 0]
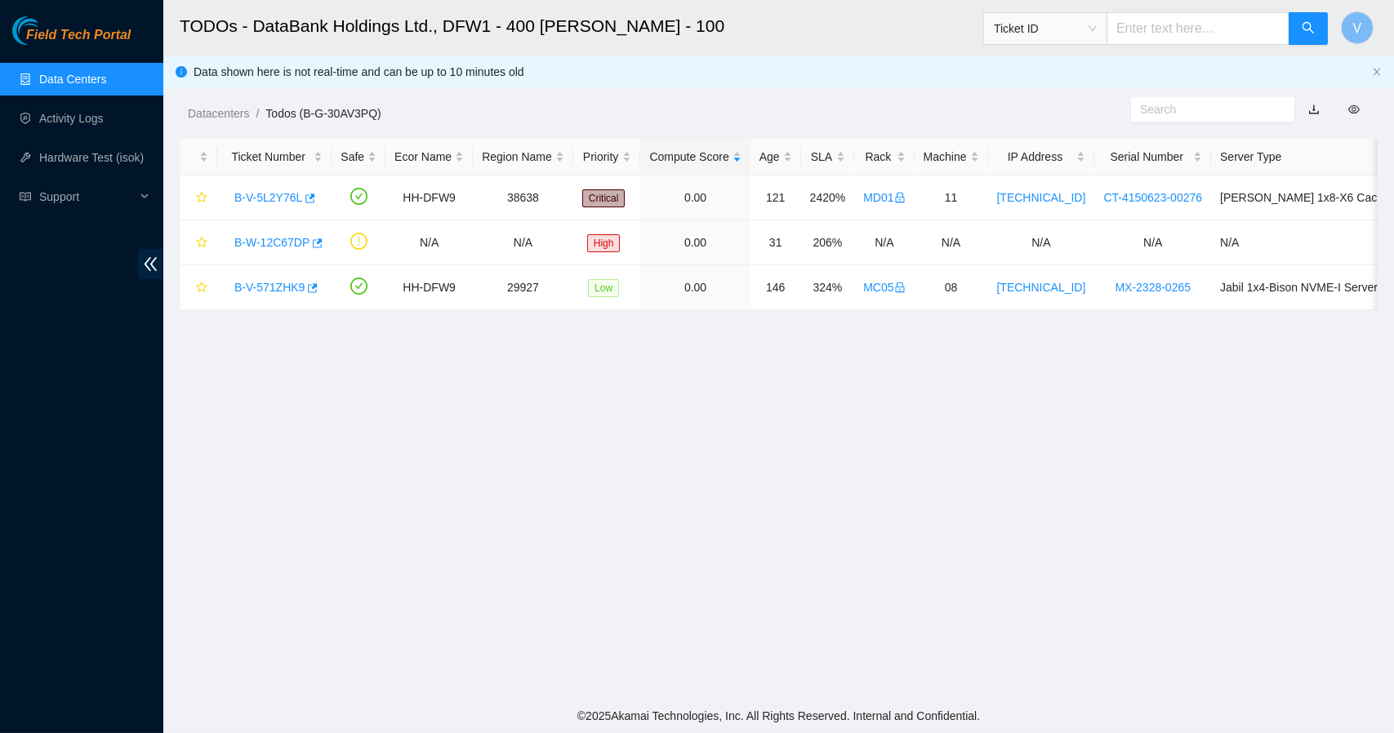
click at [83, 82] on link "Data Centers" at bounding box center [72, 79] width 67 height 13
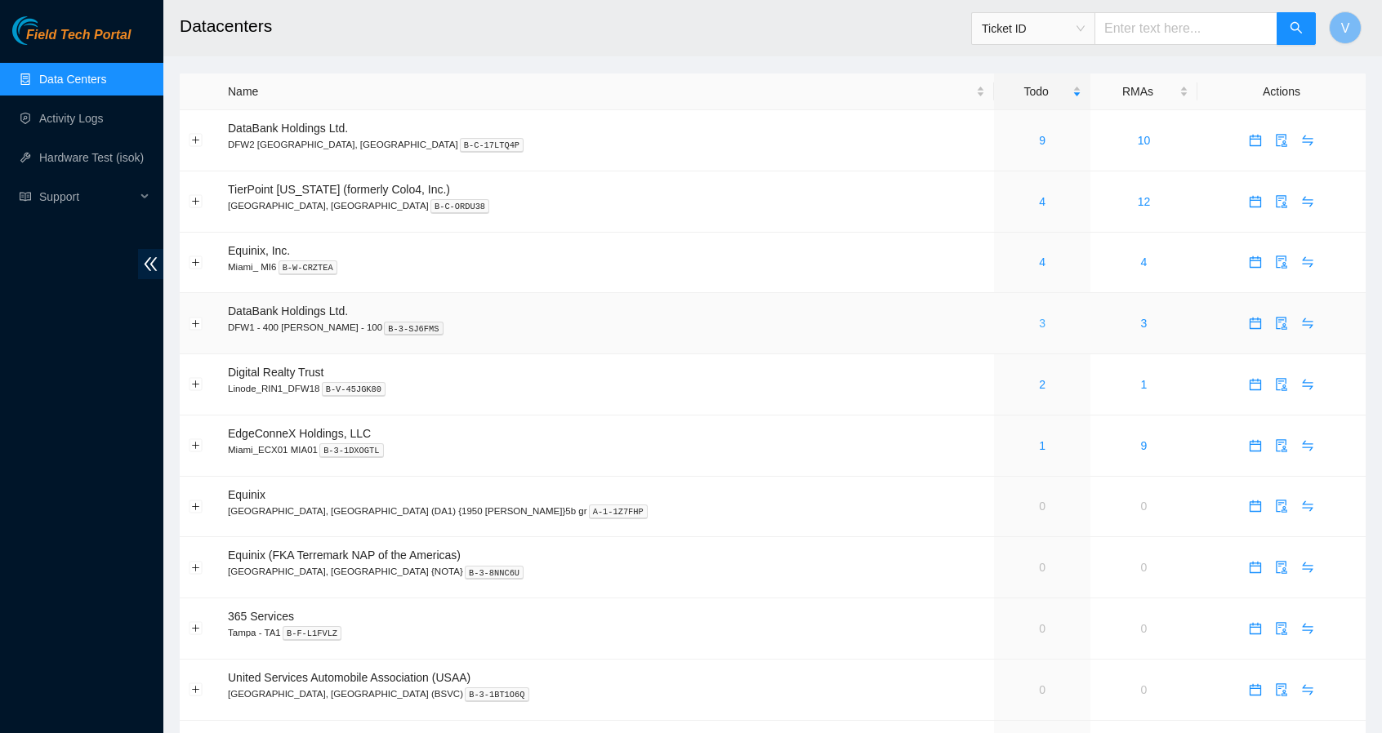
click at [1039, 327] on link "3" at bounding box center [1042, 323] width 7 height 13
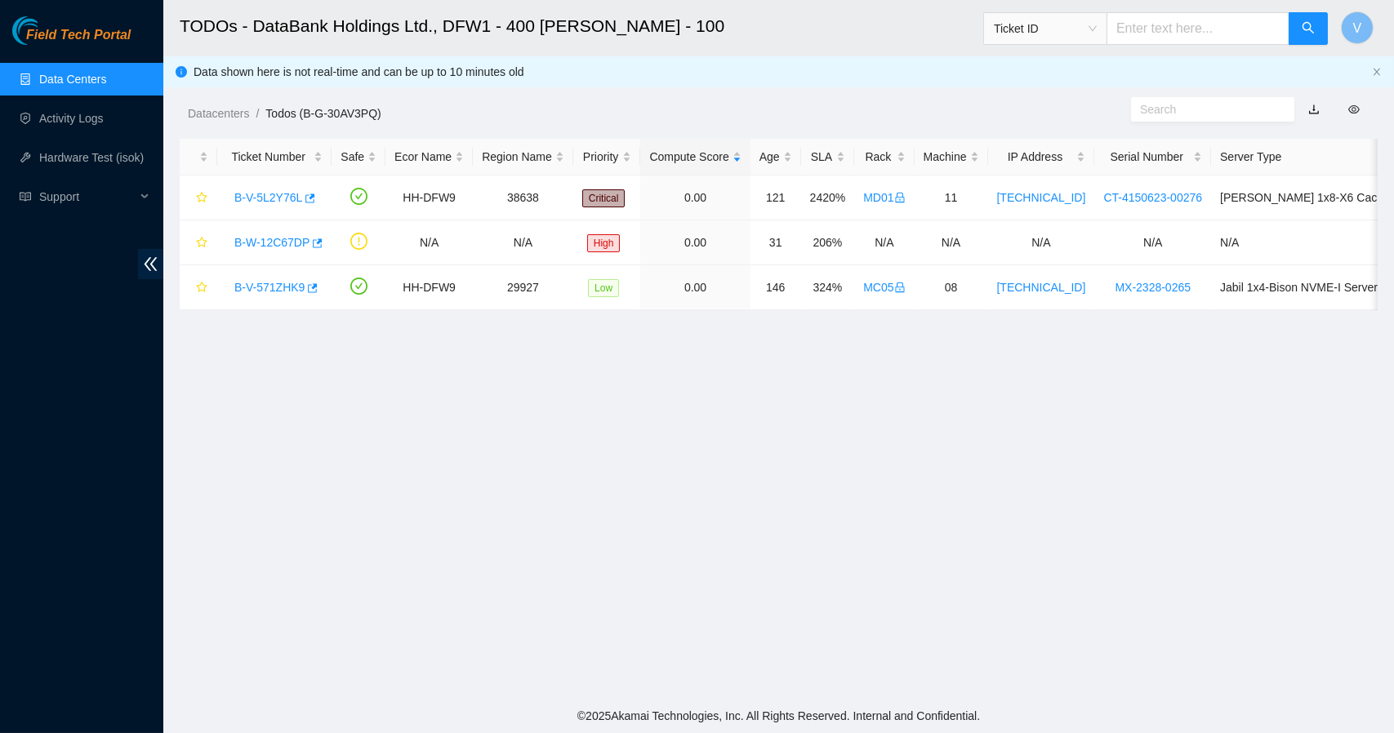
click at [96, 81] on link "Data Centers" at bounding box center [72, 79] width 67 height 13
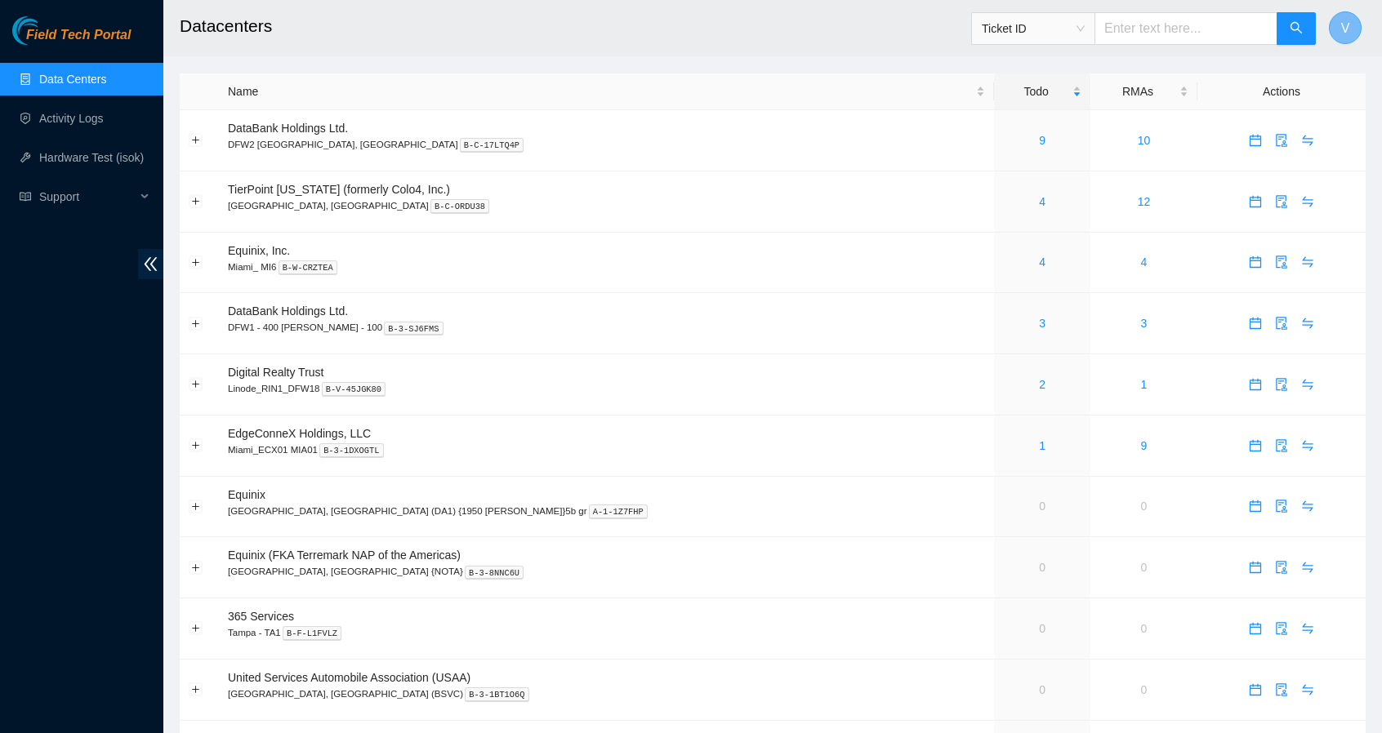
click at [1344, 32] on span "V" at bounding box center [1345, 28] width 9 height 20
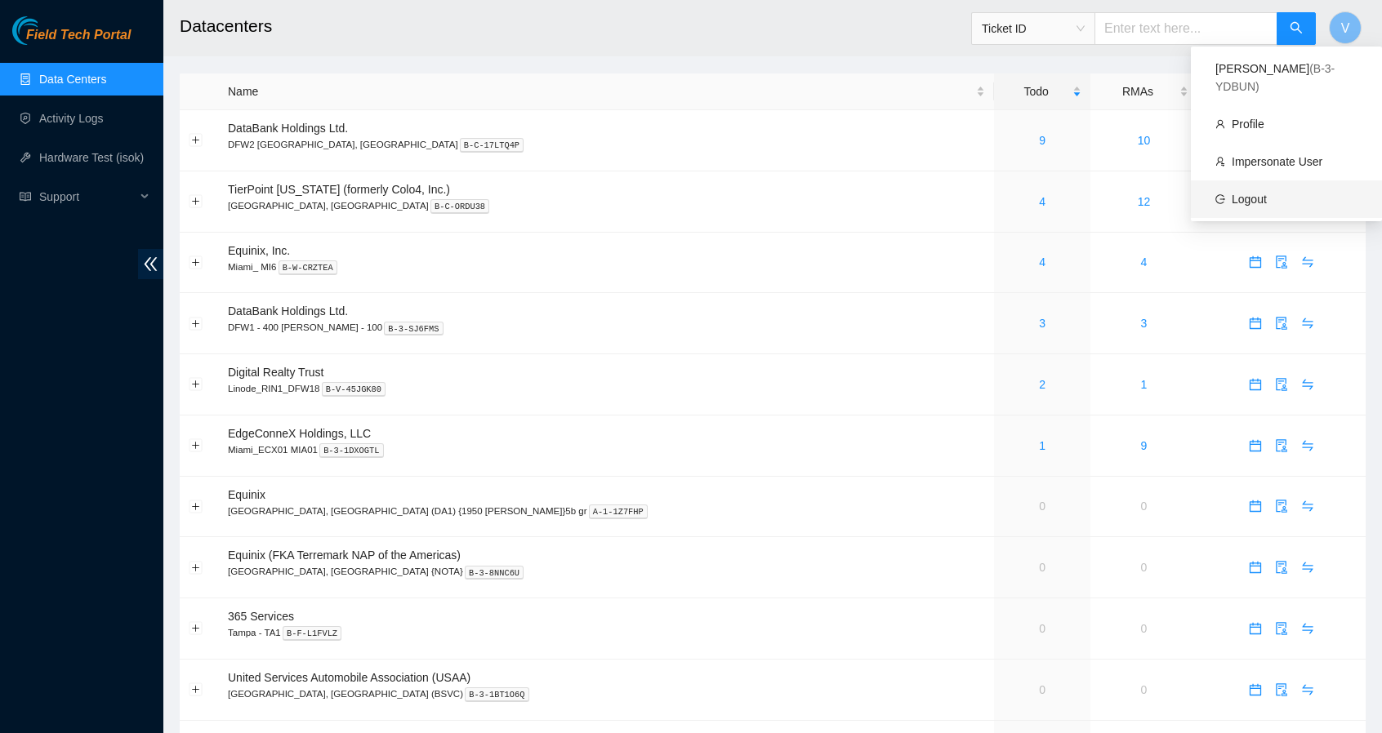
click at [1232, 193] on link "Logout" at bounding box center [1249, 199] width 35 height 13
